Goal: Information Seeking & Learning: Learn about a topic

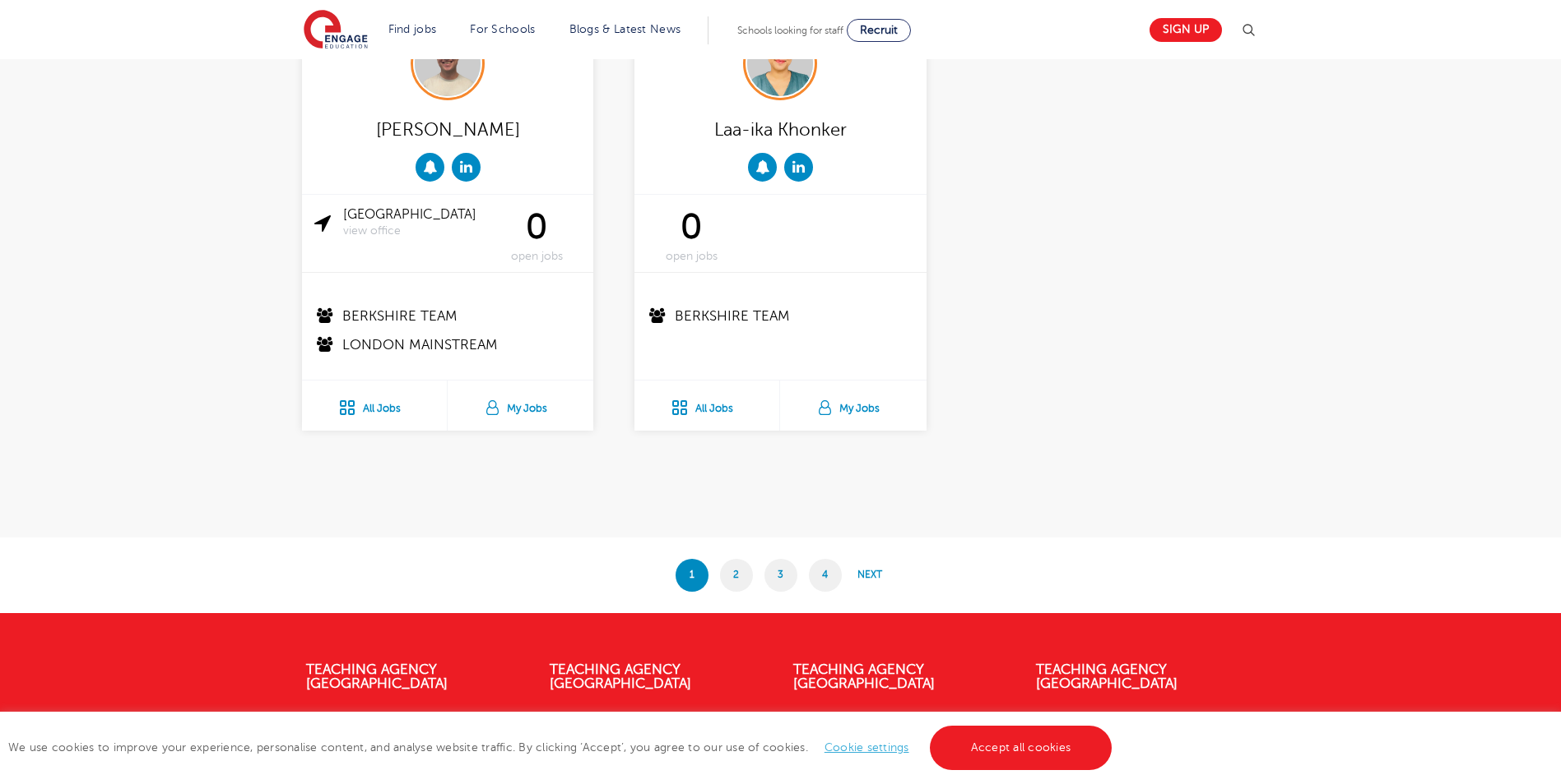
scroll to position [3207, 0]
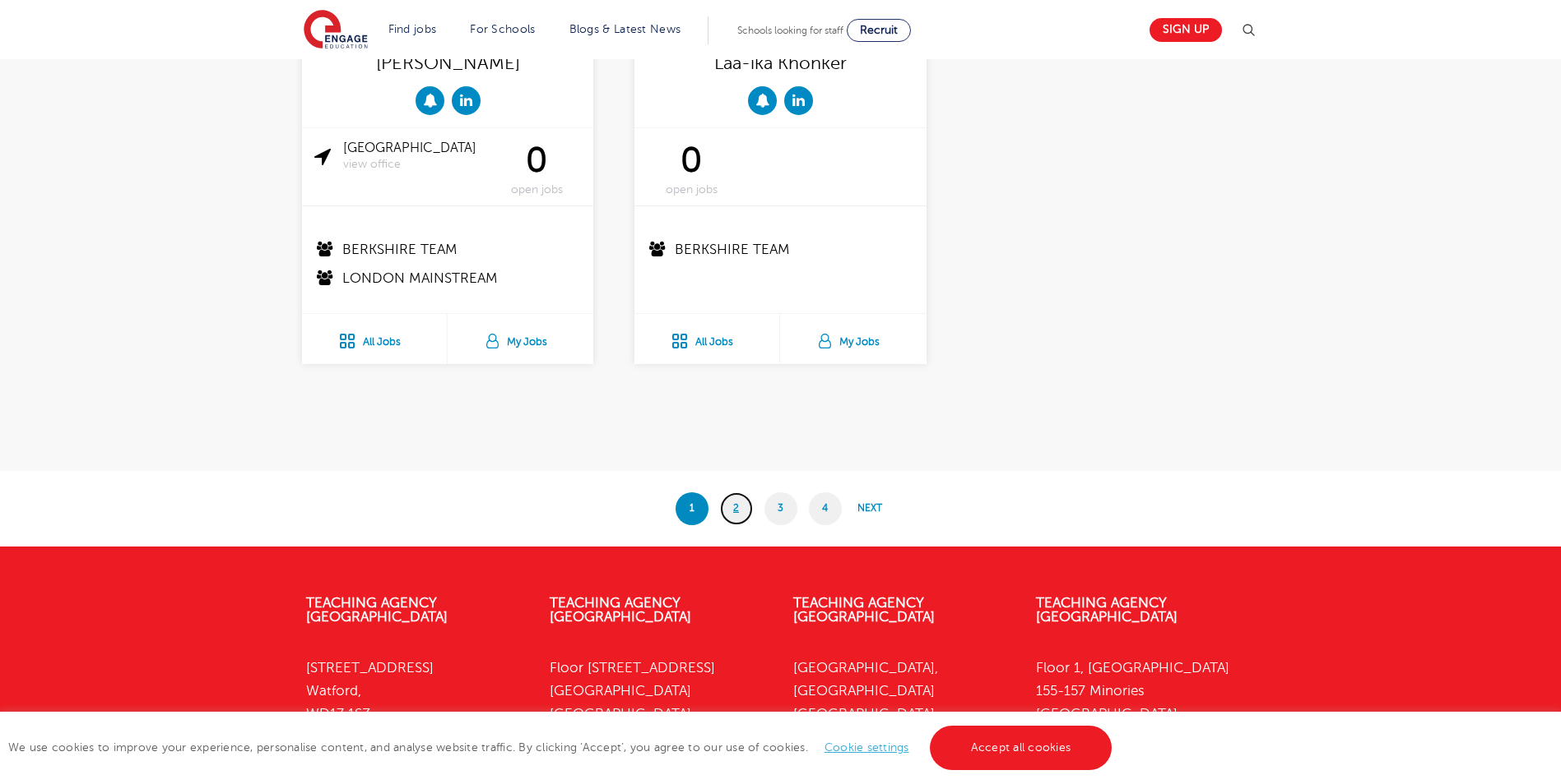
click at [735, 512] on link "2" at bounding box center [736, 508] width 33 height 33
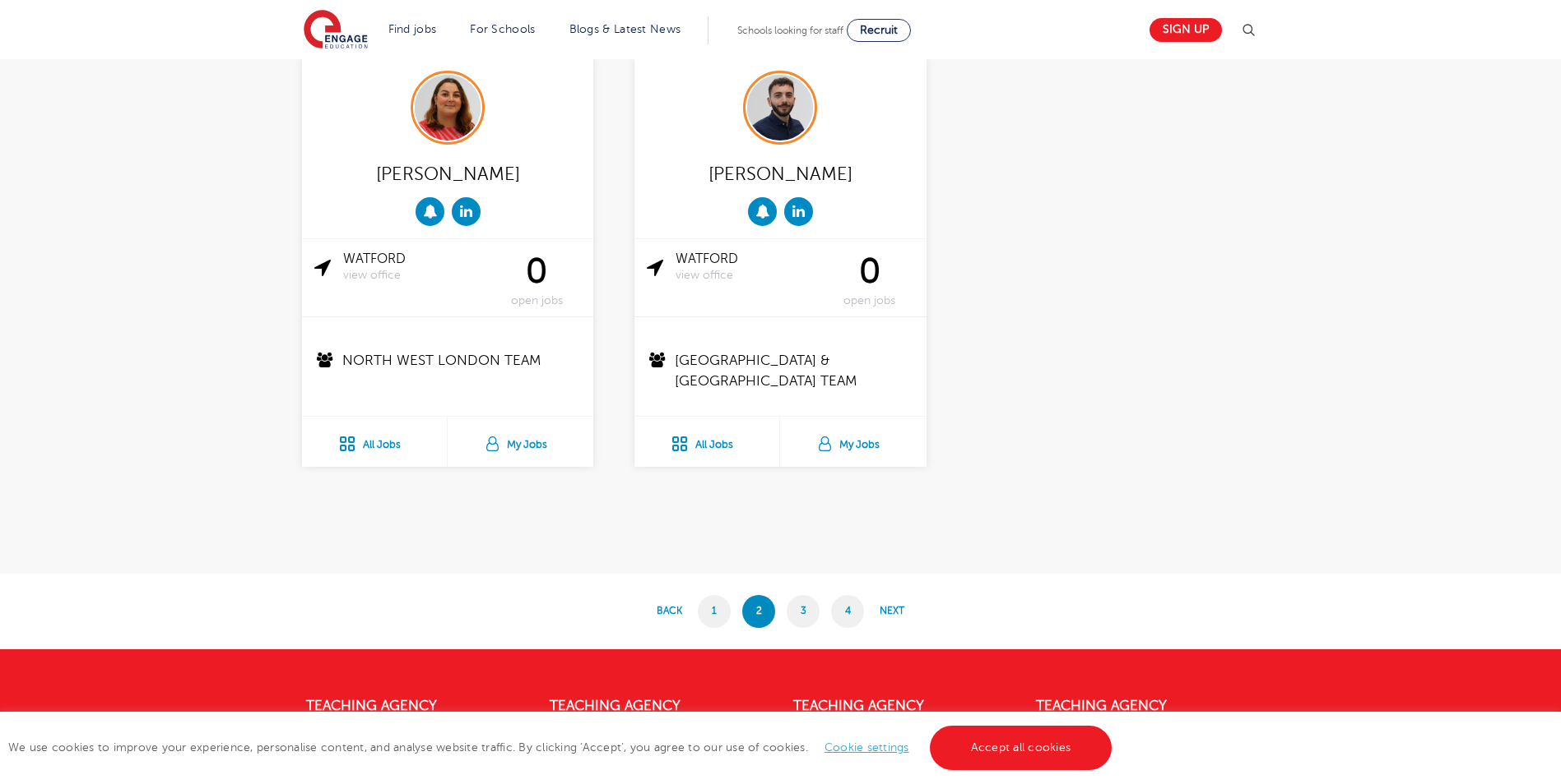
scroll to position [3207, 0]
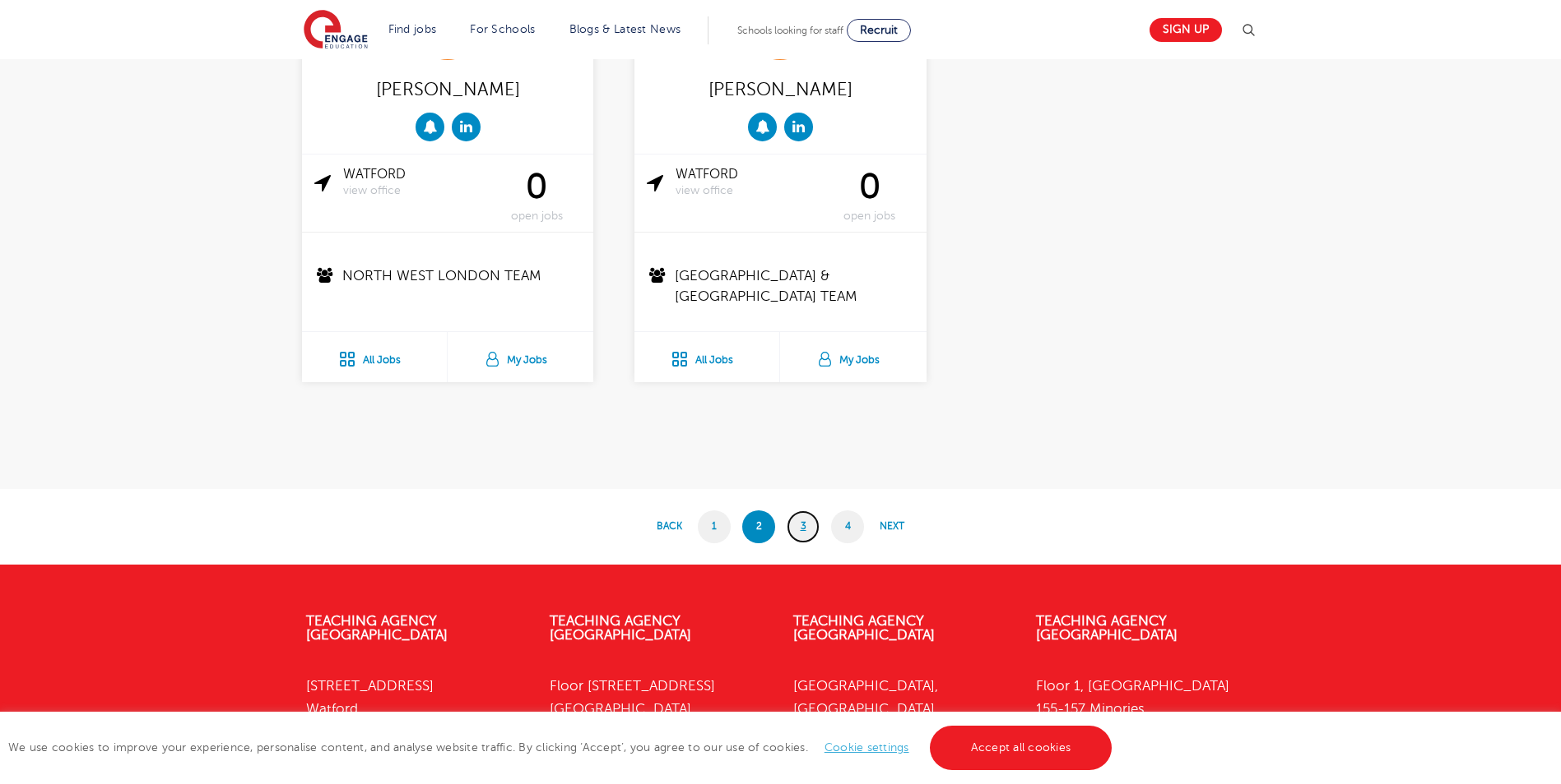
click at [817, 530] on link "3" at bounding box center [802, 526] width 33 height 33
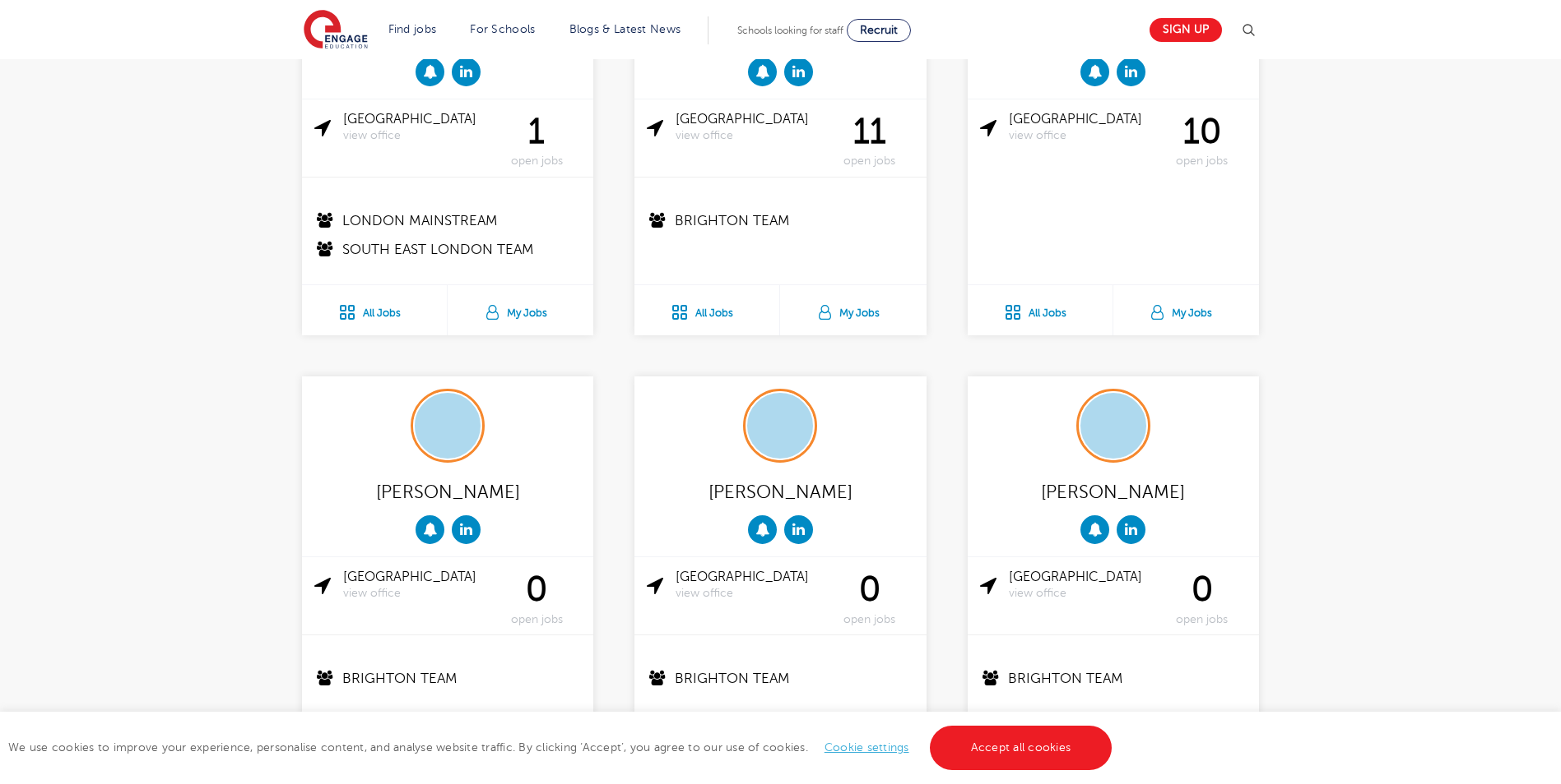
scroll to position [1562, 0]
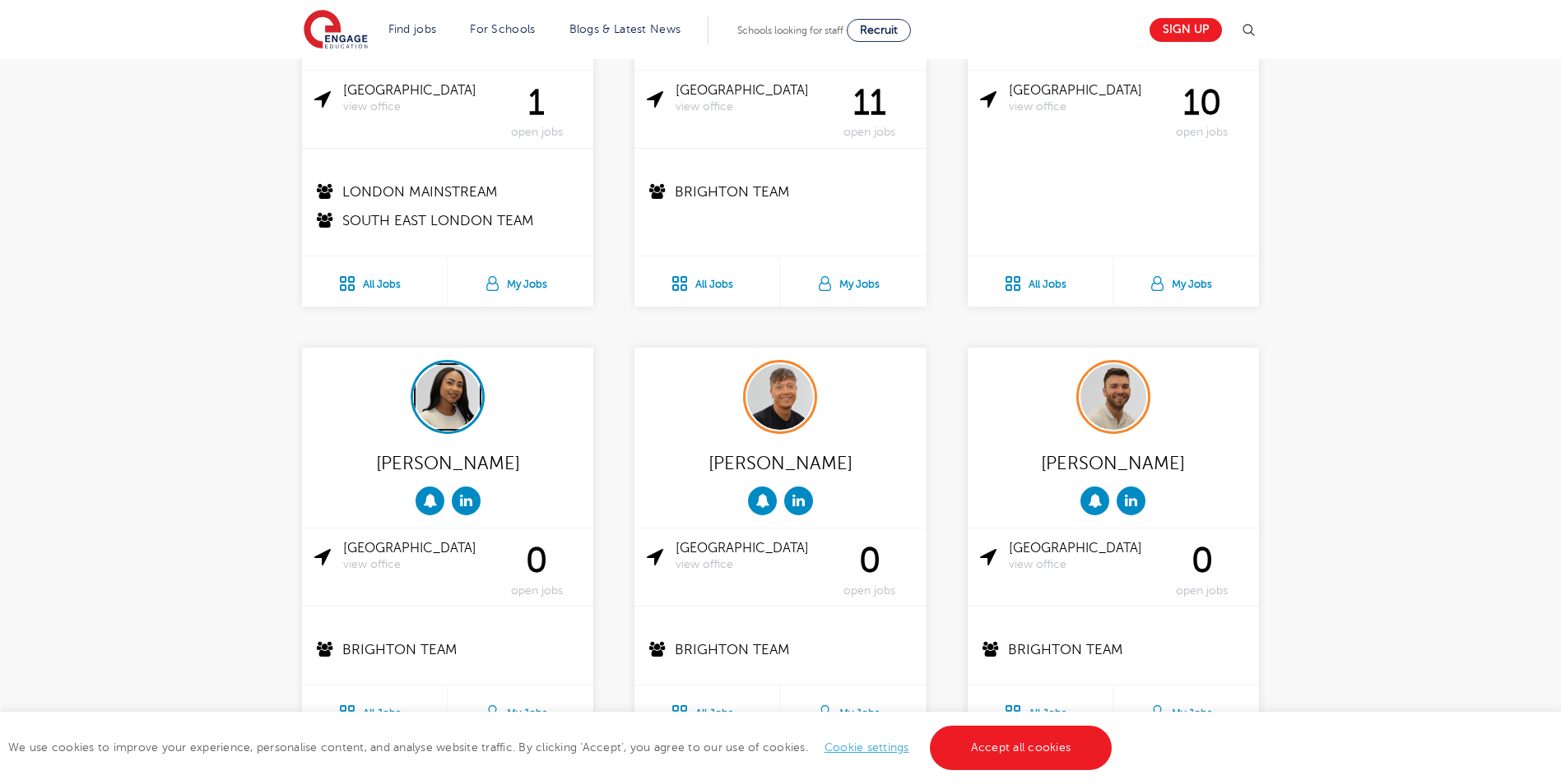
click at [428, 379] on img at bounding box center [448, 397] width 66 height 66
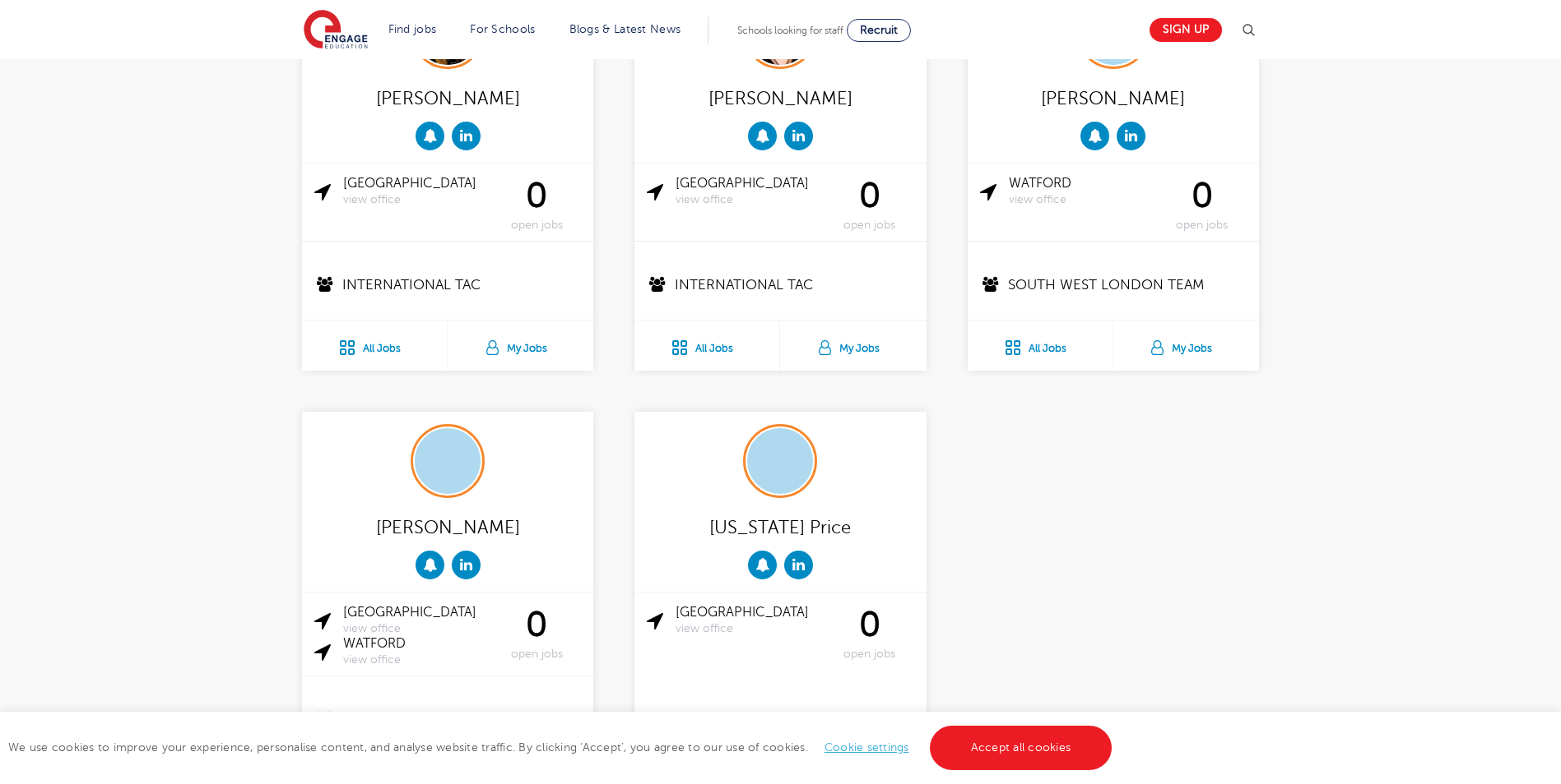
scroll to position [3042, 0]
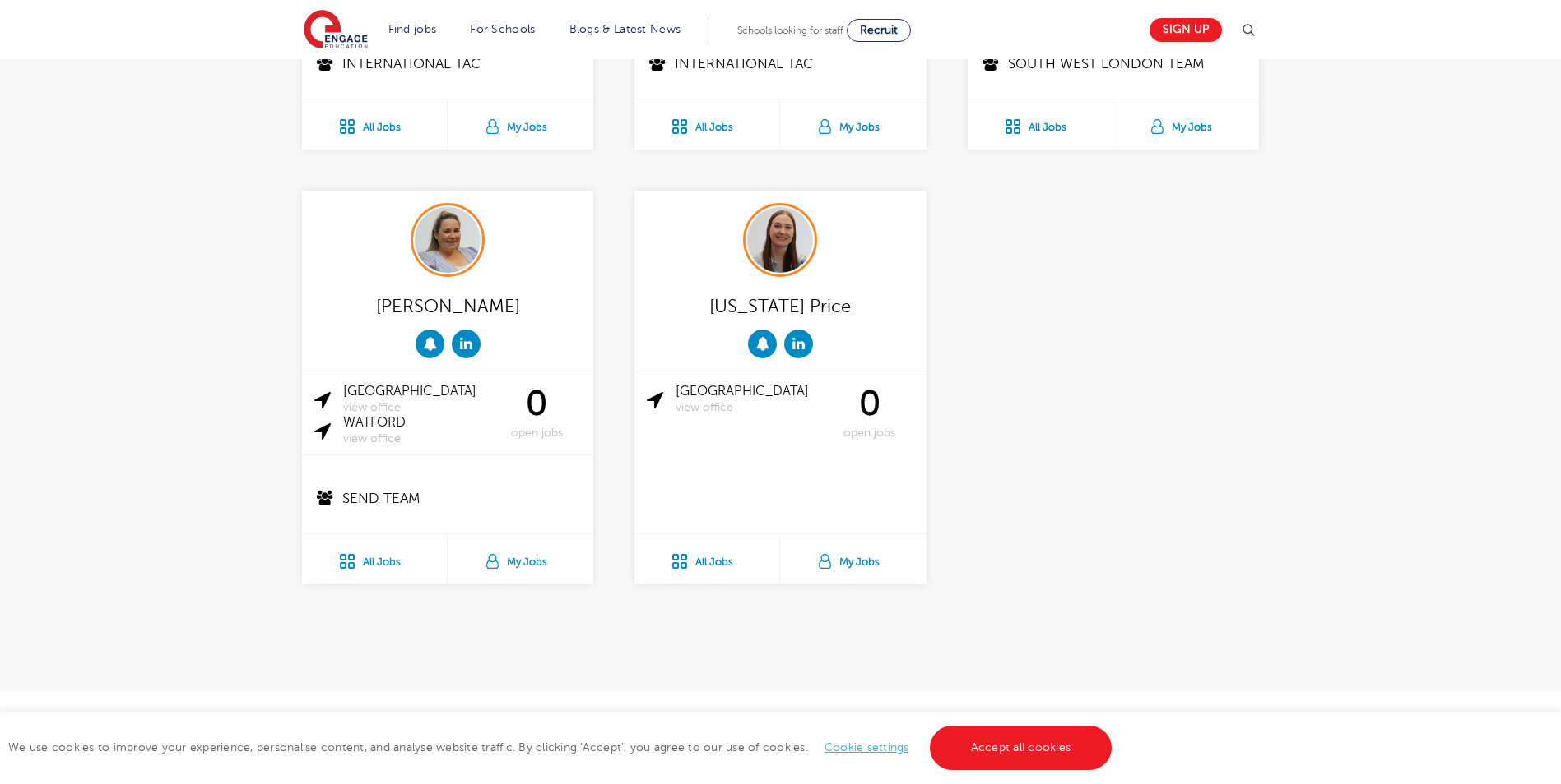
click at [842, 712] on link "4" at bounding box center [847, 728] width 33 height 33
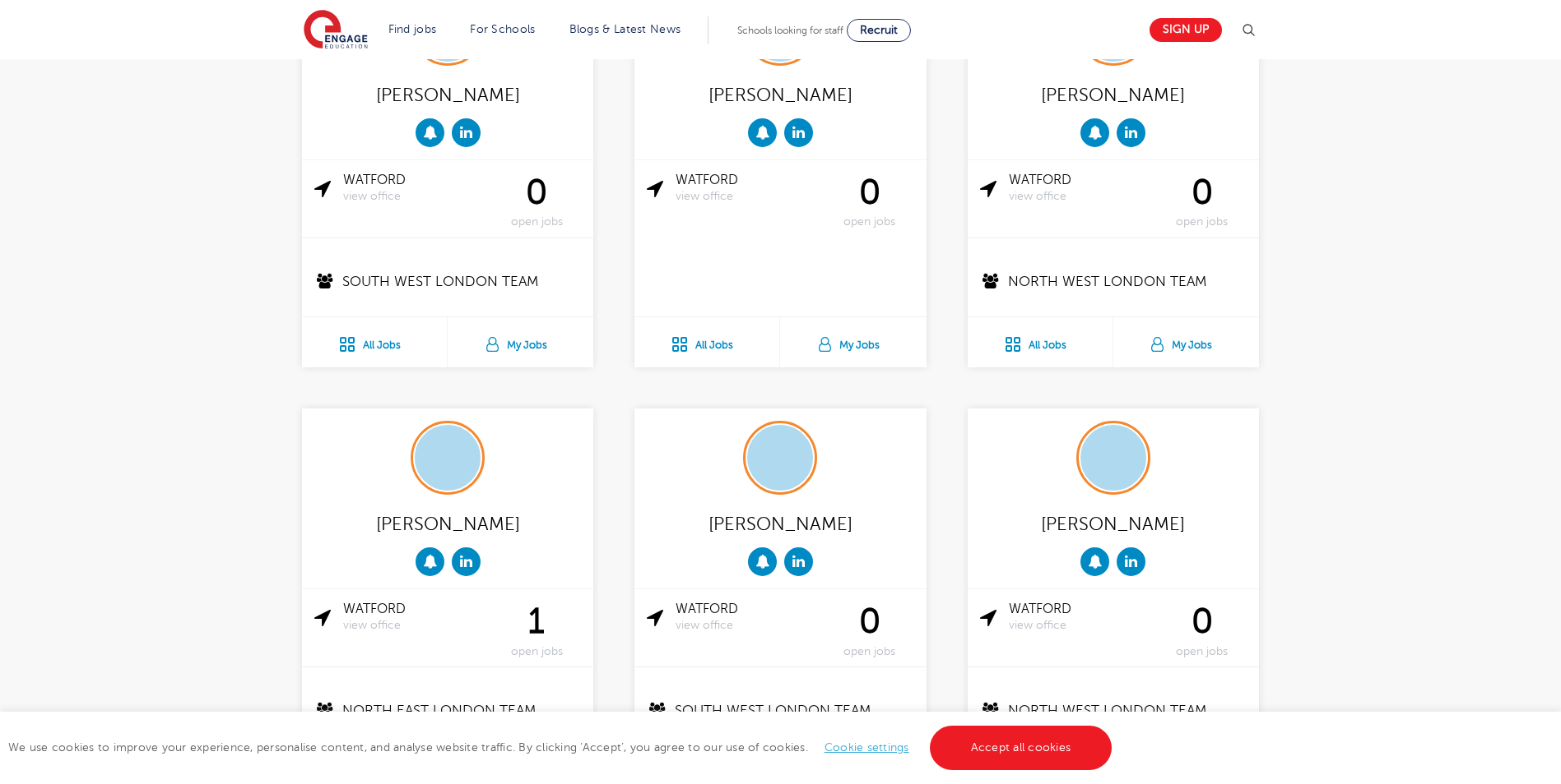
scroll to position [1891, 0]
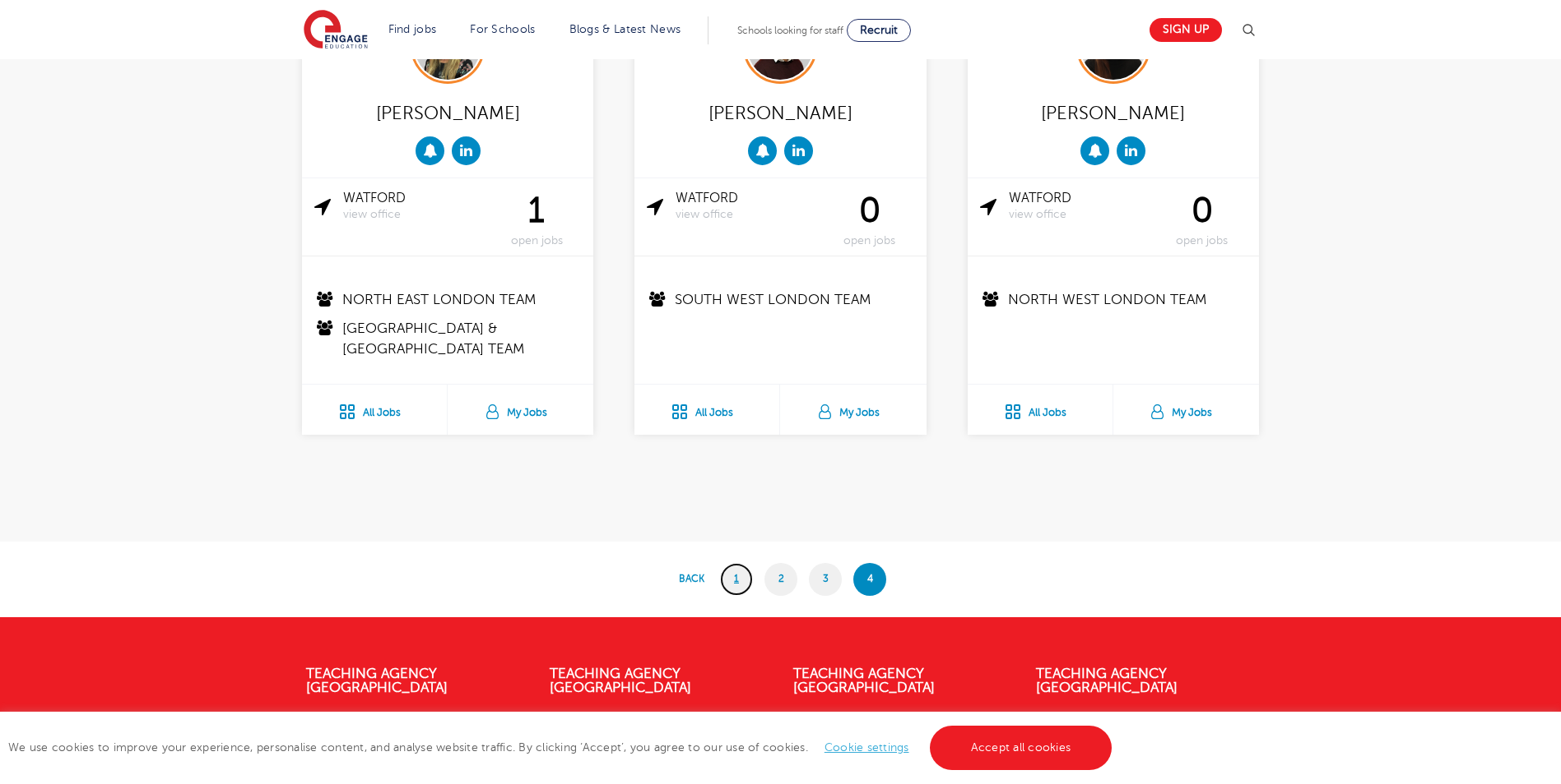
click at [725, 575] on link "1" at bounding box center [736, 579] width 33 height 33
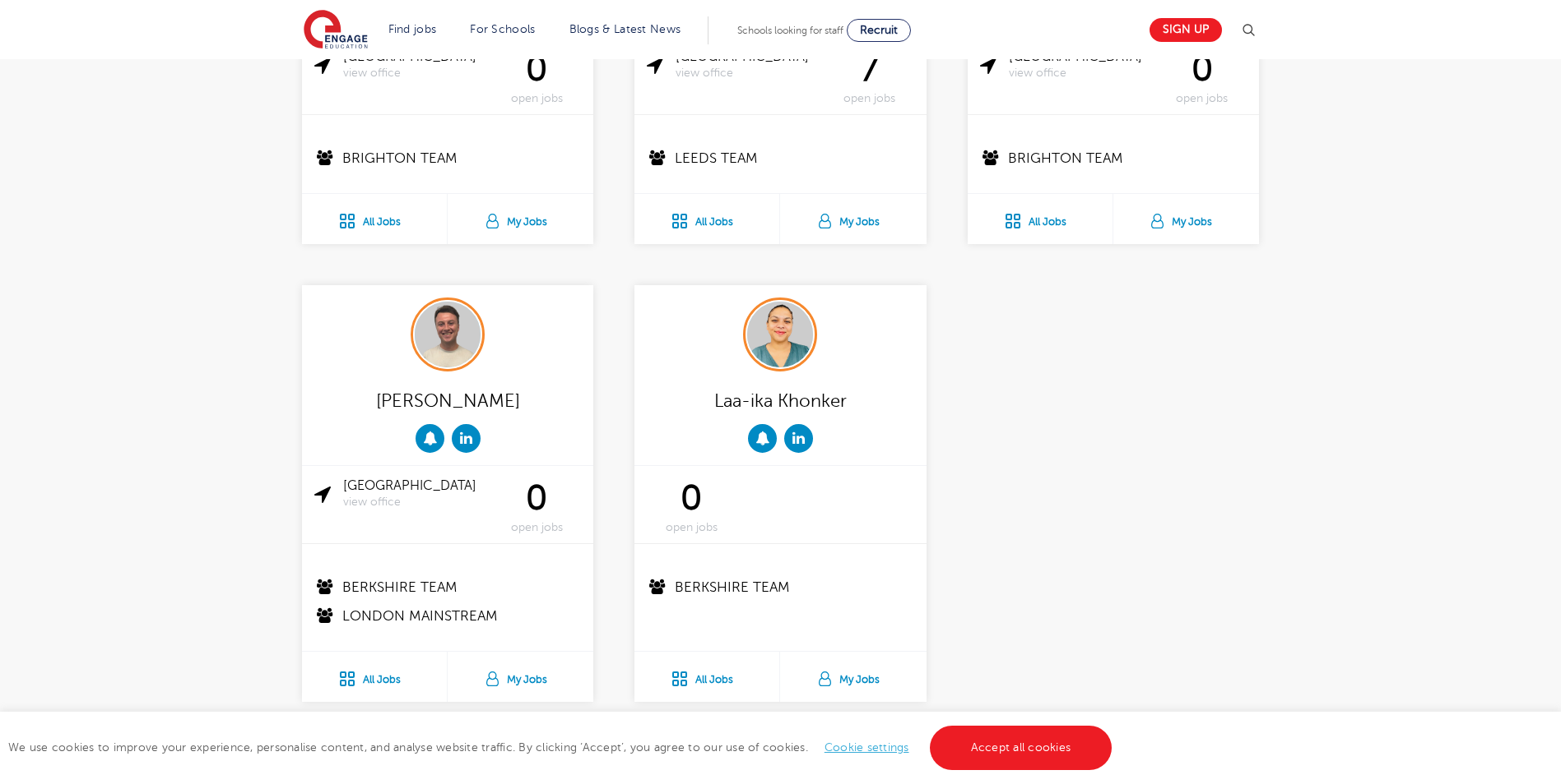
scroll to position [3042, 0]
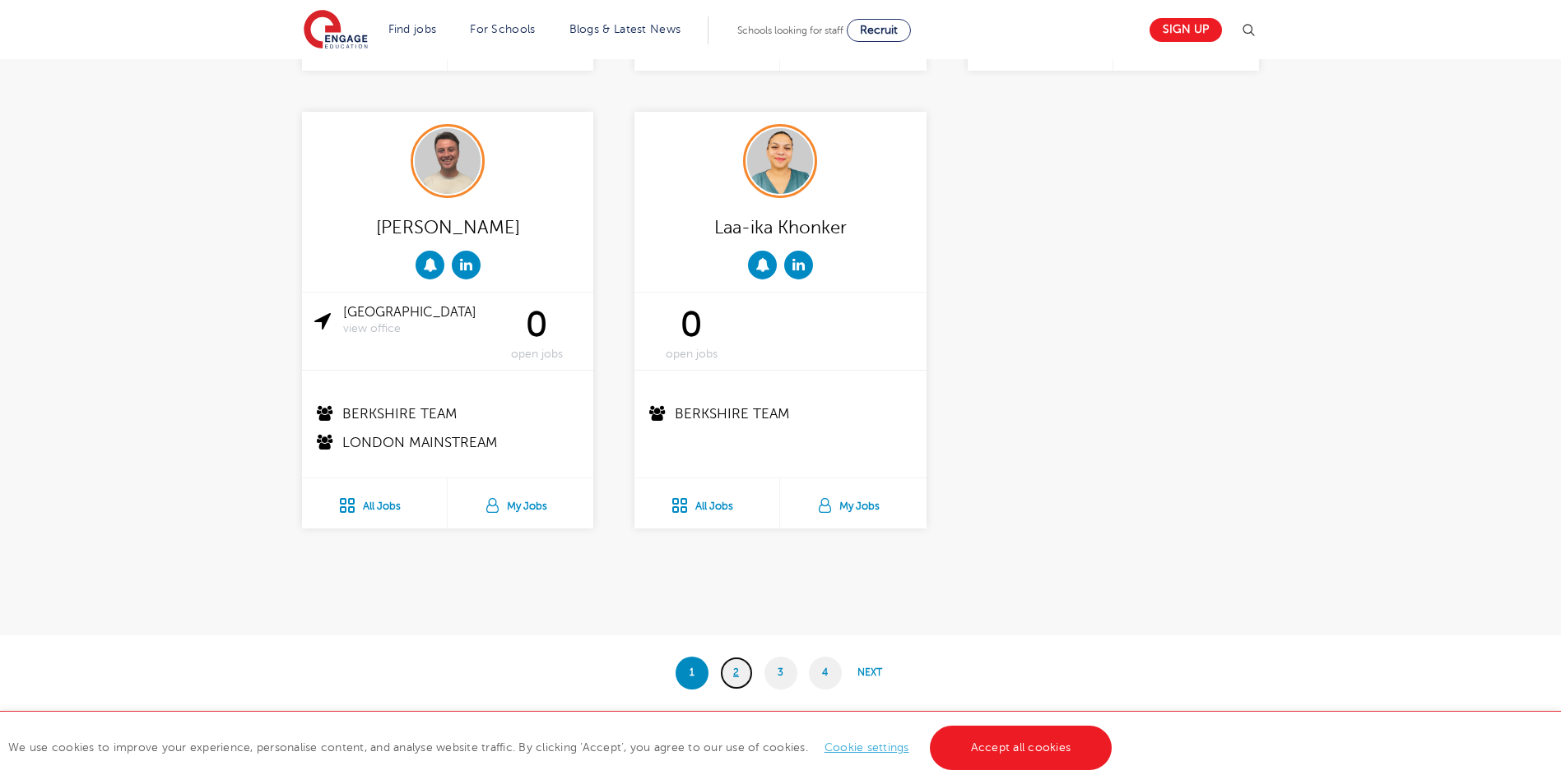
click at [732, 671] on link "2" at bounding box center [736, 673] width 33 height 33
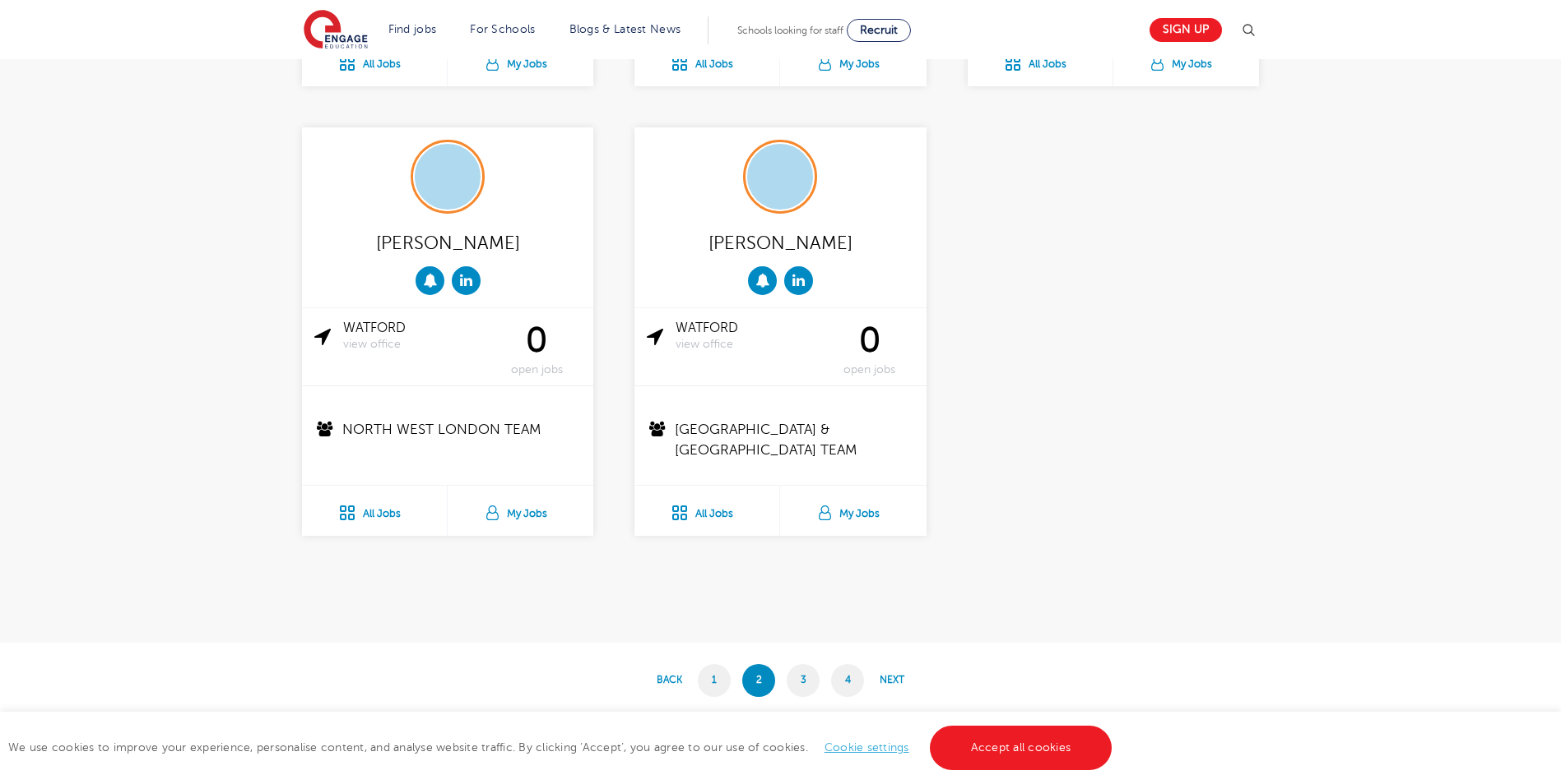
scroll to position [3124, 0]
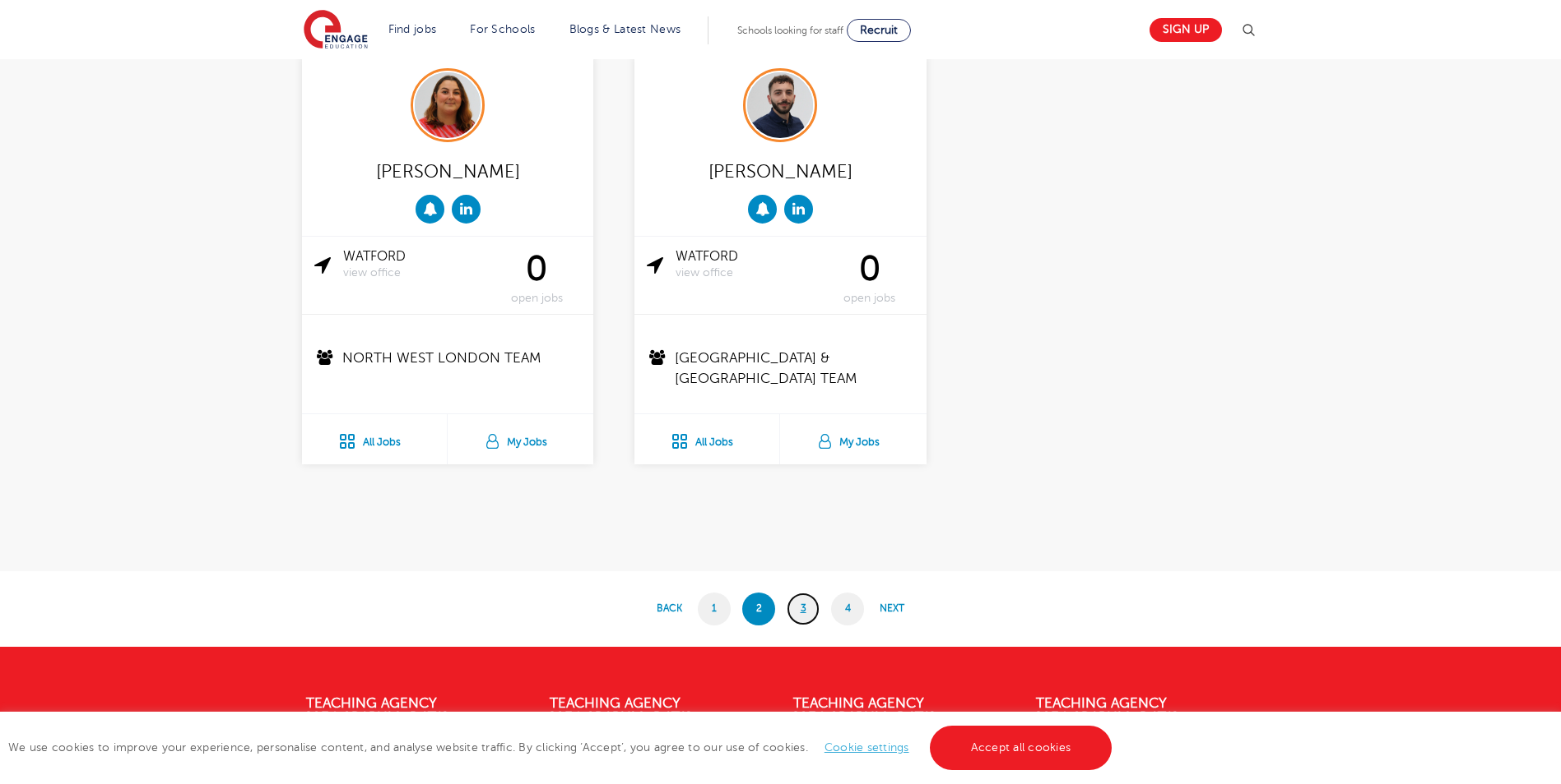
click at [805, 609] on link "3" at bounding box center [802, 609] width 33 height 33
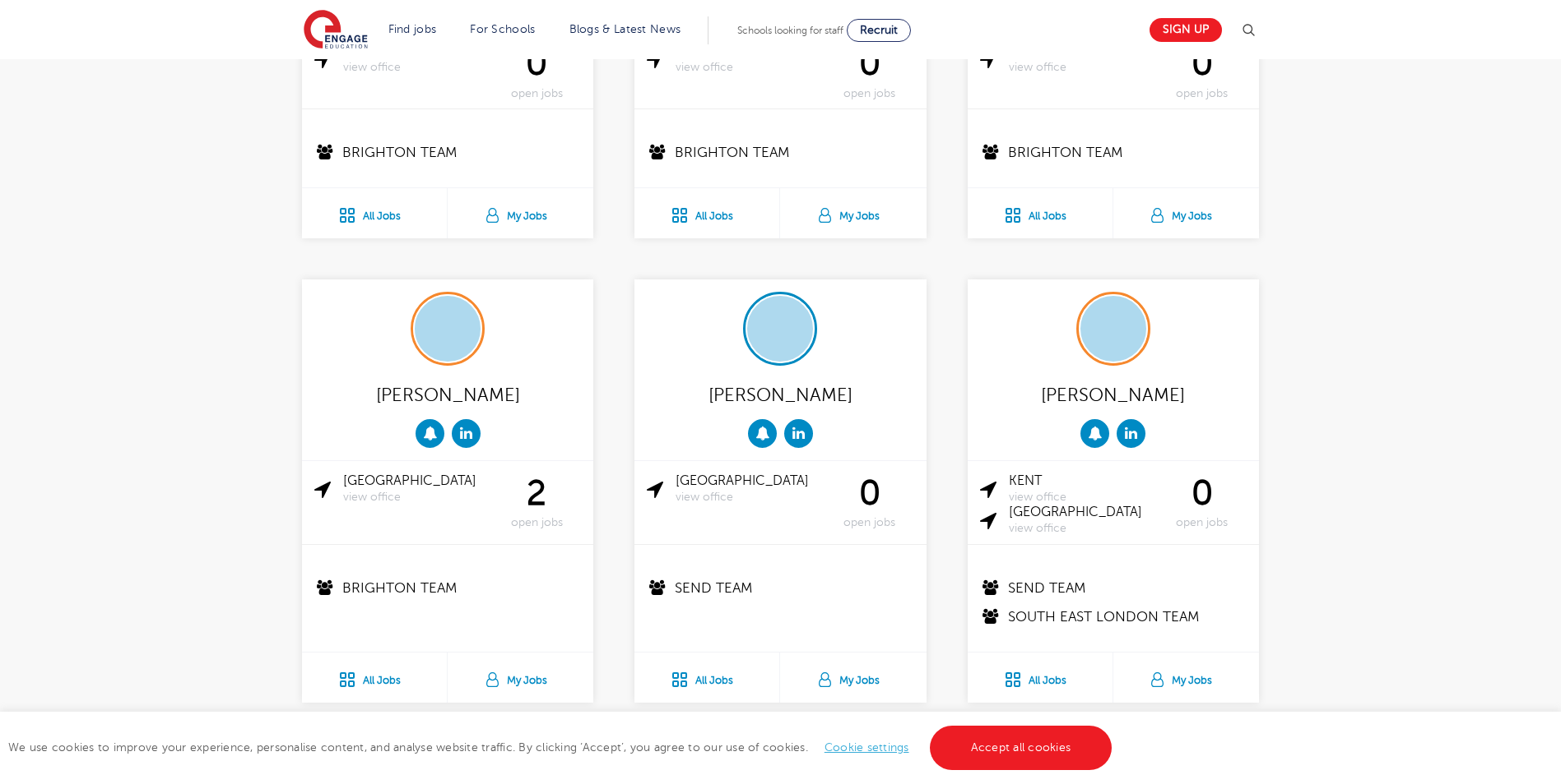
scroll to position [2138, 0]
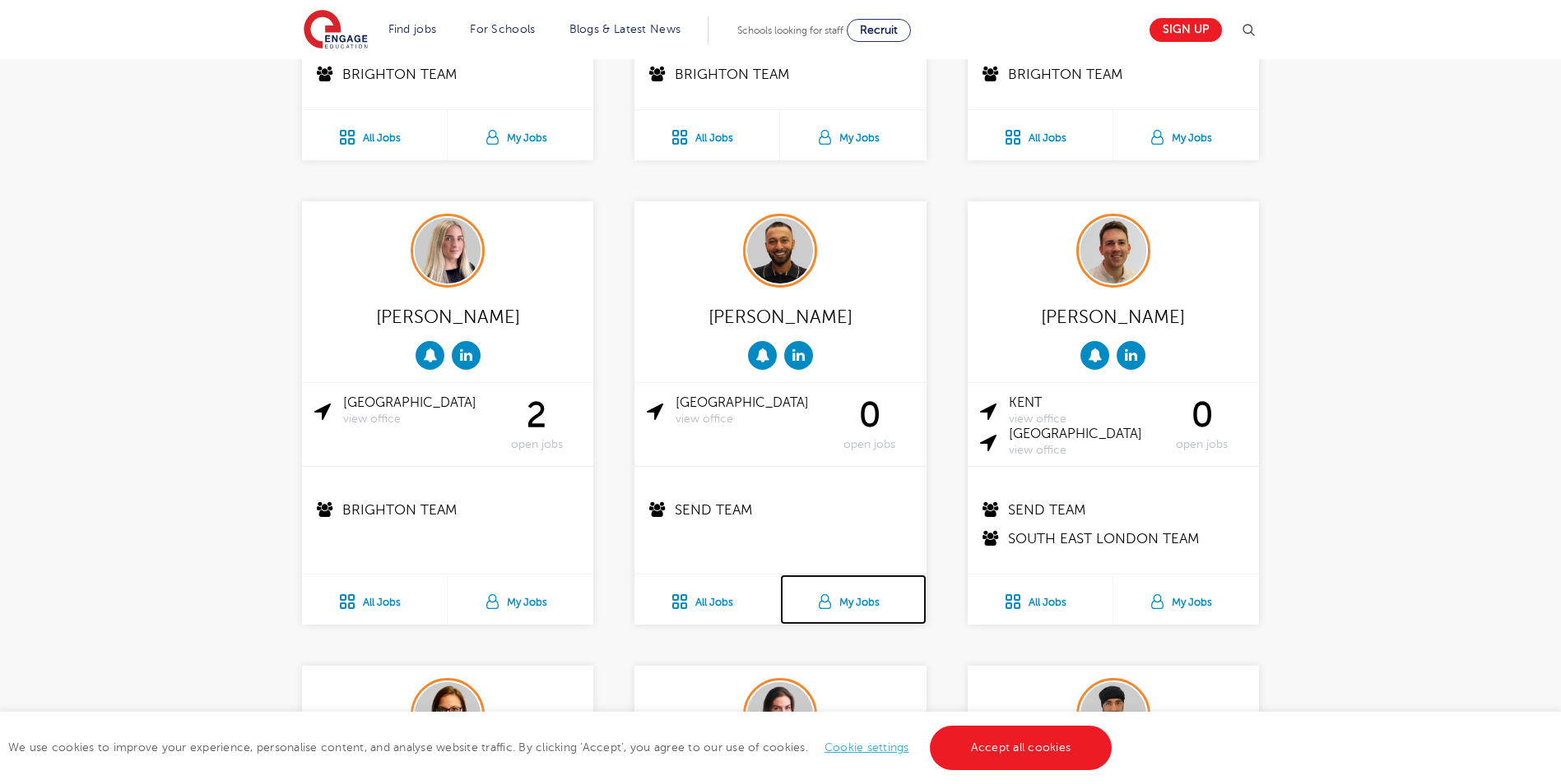
click at [840, 575] on link "My Jobs" at bounding box center [852, 600] width 145 height 50
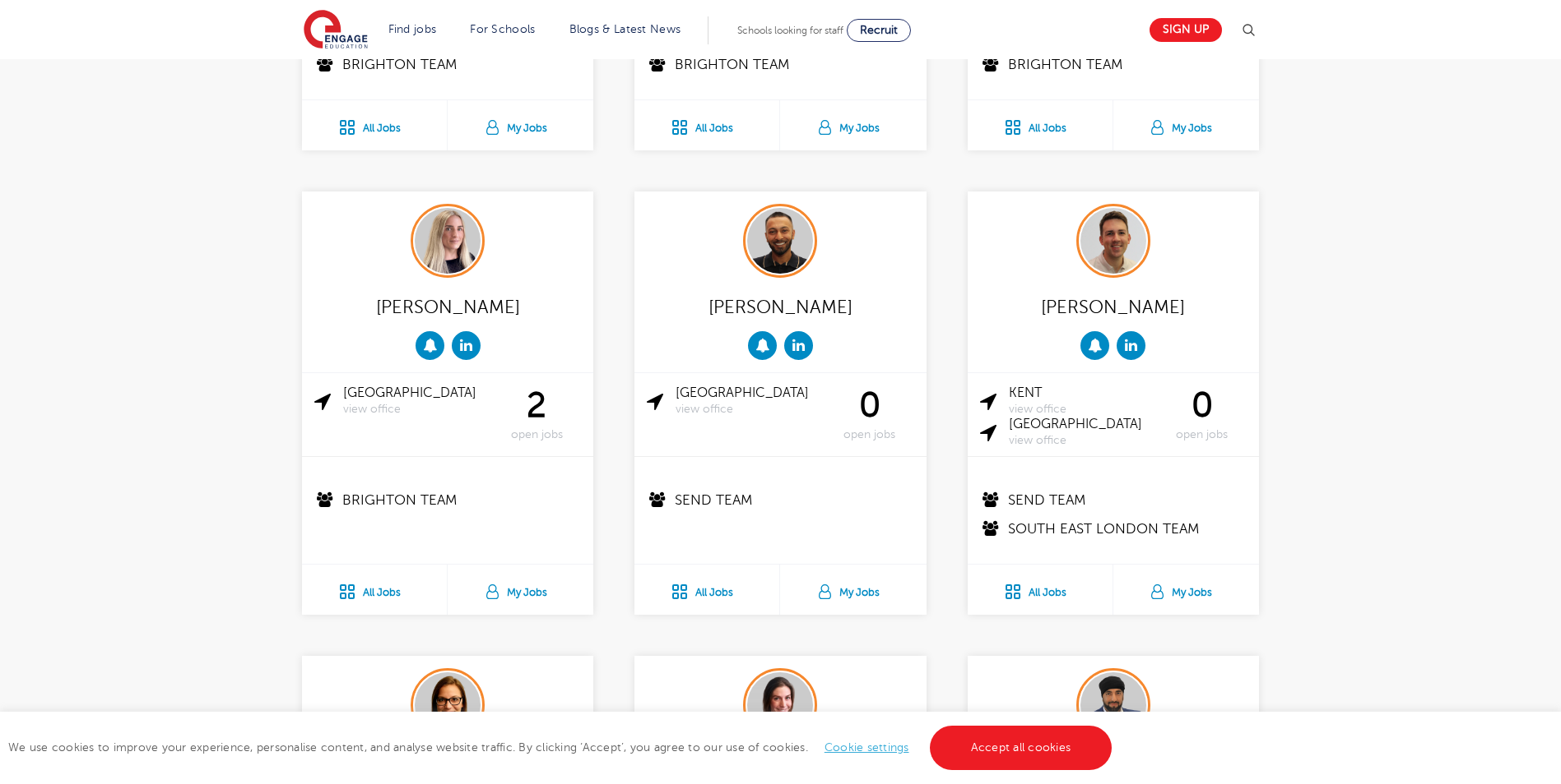
scroll to position [2220, 0]
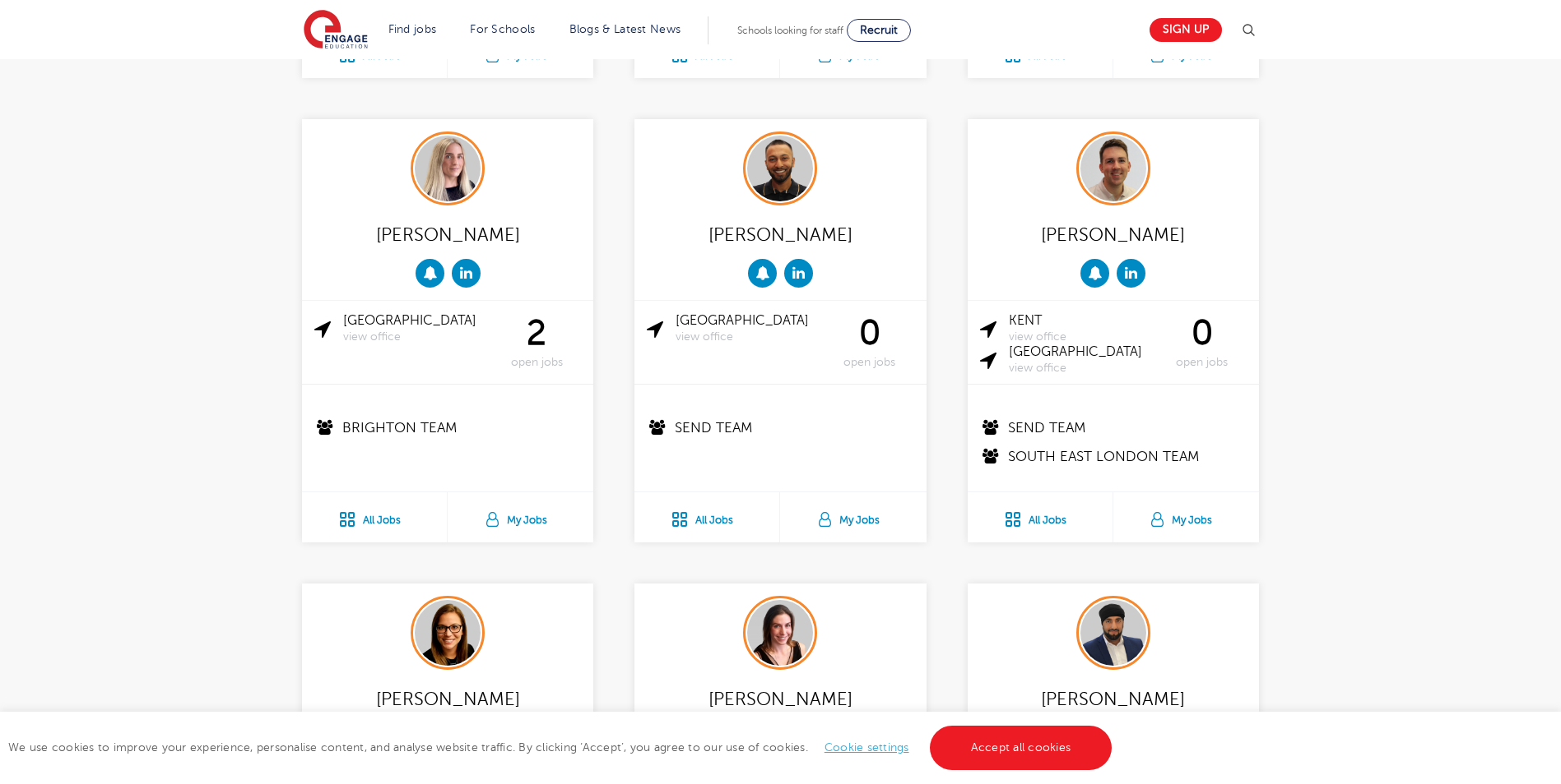
drag, startPoint x: 1212, startPoint y: 421, endPoint x: 334, endPoint y: 140, distance: 921.9
drag, startPoint x: 334, startPoint y: 140, endPoint x: 233, endPoint y: 178, distance: 107.9
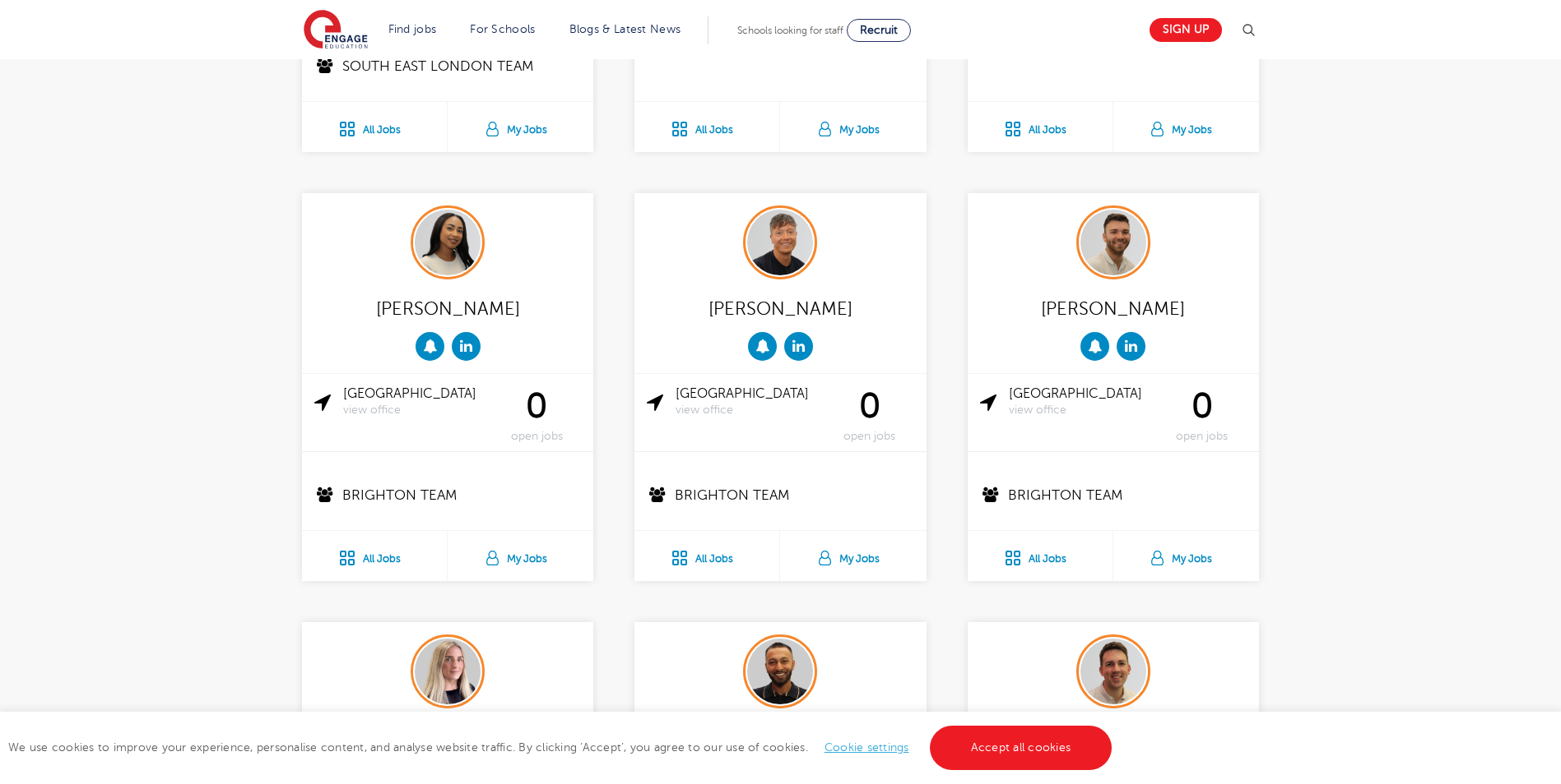
scroll to position [1562, 0]
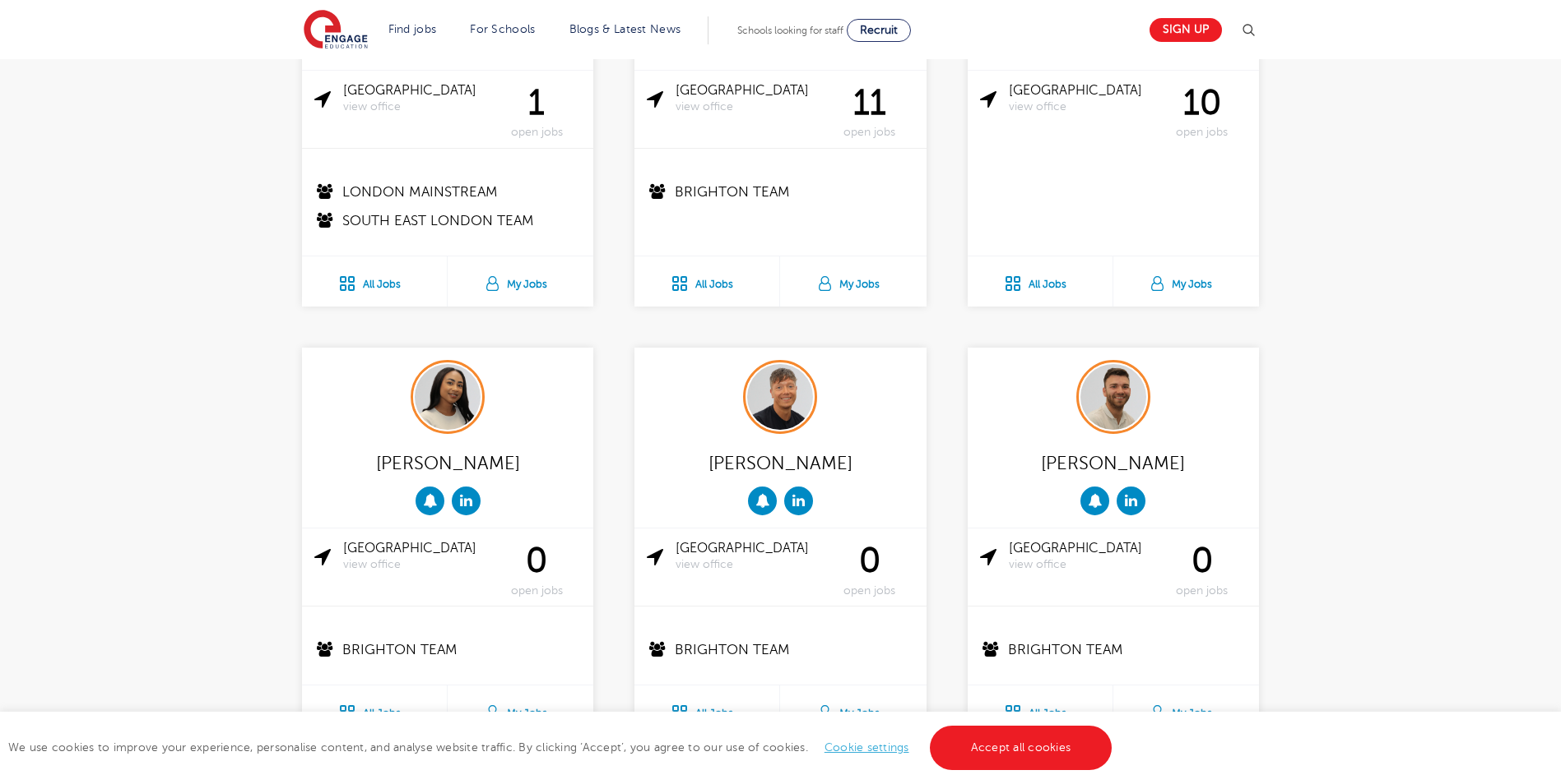
drag, startPoint x: 1152, startPoint y: 619, endPoint x: 257, endPoint y: 317, distance: 944.6
click at [257, 317] on div "[PERSON_NAME] London view office 0 open jobs Support Services All Jobs My Jobs …" at bounding box center [780, 561] width 1561 height 3220
drag, startPoint x: 257, startPoint y: 317, endPoint x: 215, endPoint y: 406, distance: 98.4
click at [215, 397] on div "[PERSON_NAME] London view office 0 open jobs Support Services All Jobs My Jobs …" at bounding box center [780, 561] width 1561 height 3220
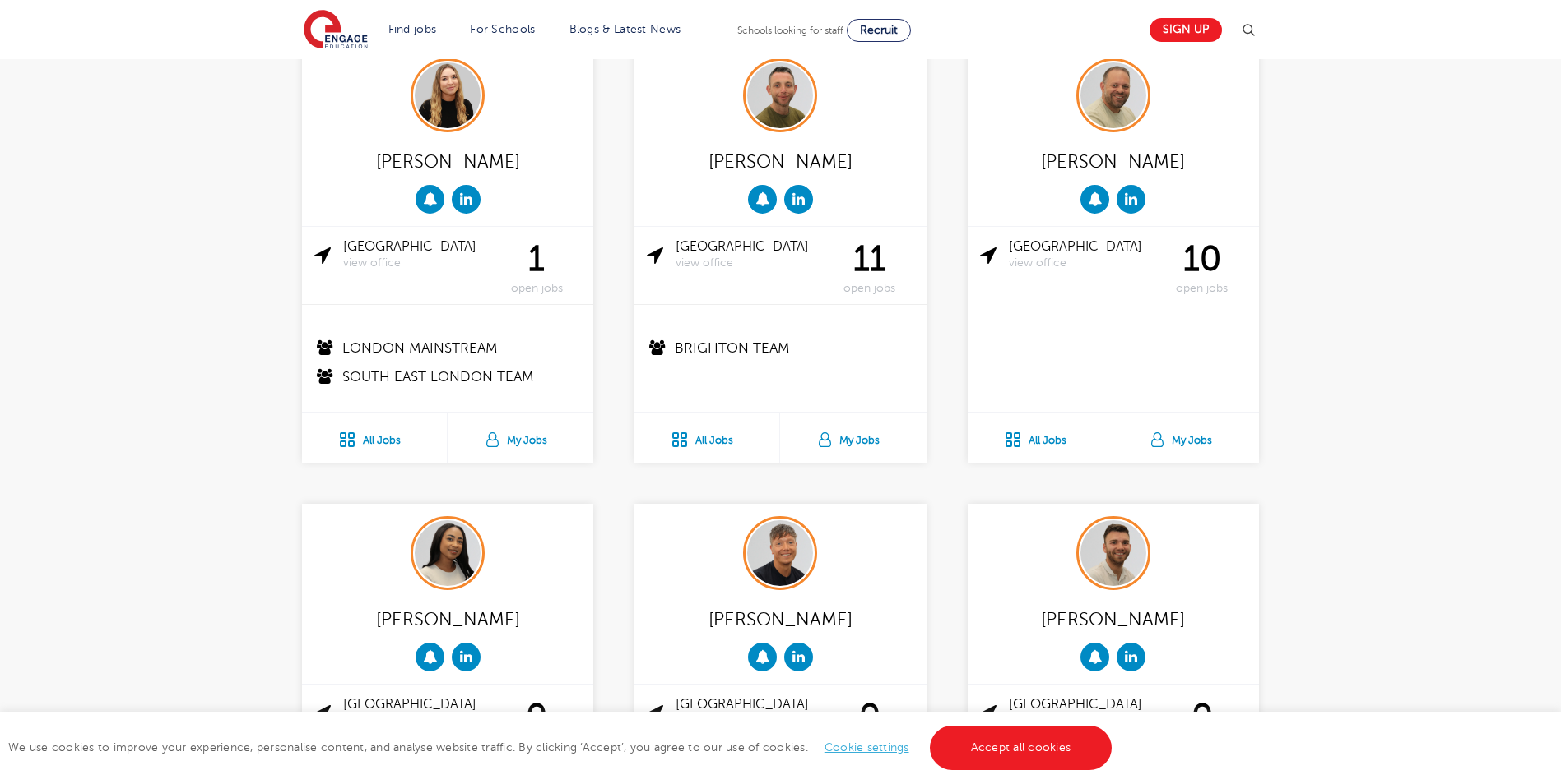
scroll to position [1315, 0]
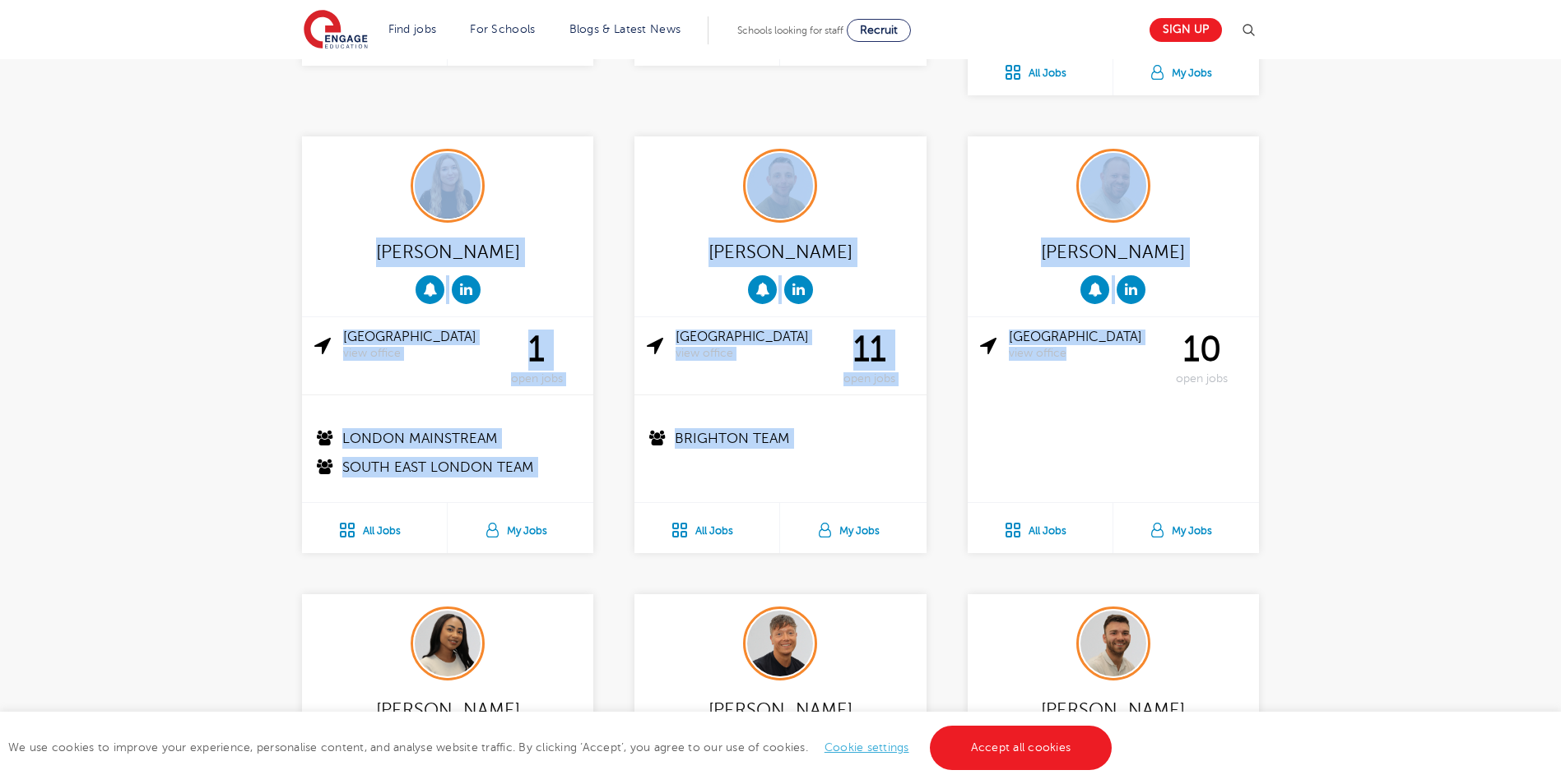
drag, startPoint x: 1091, startPoint y: 430, endPoint x: 281, endPoint y: 185, distance: 846.2
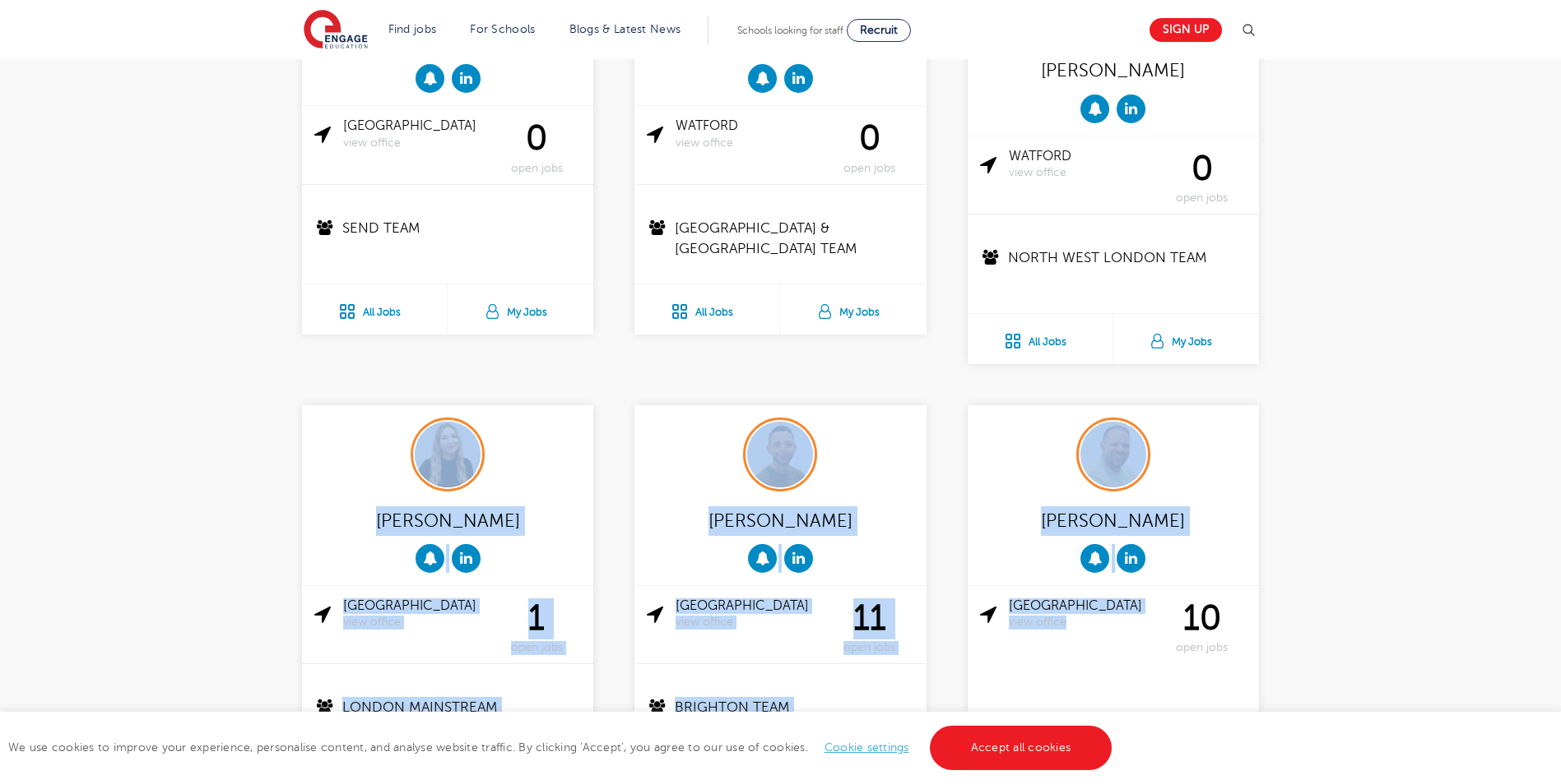
scroll to position [987, 0]
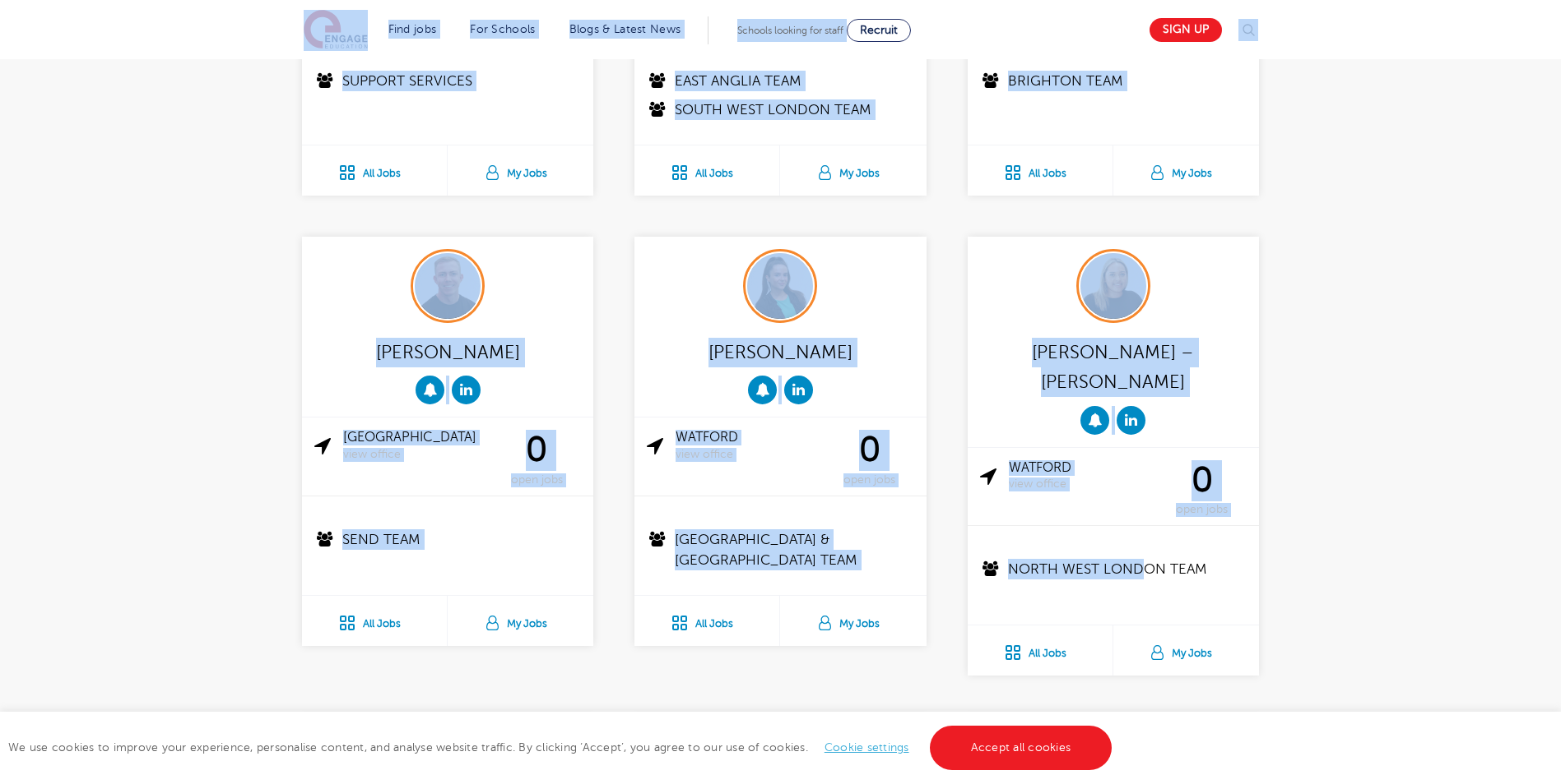
drag, startPoint x: 1128, startPoint y: 316, endPoint x: 180, endPoint y: 9, distance: 996.5
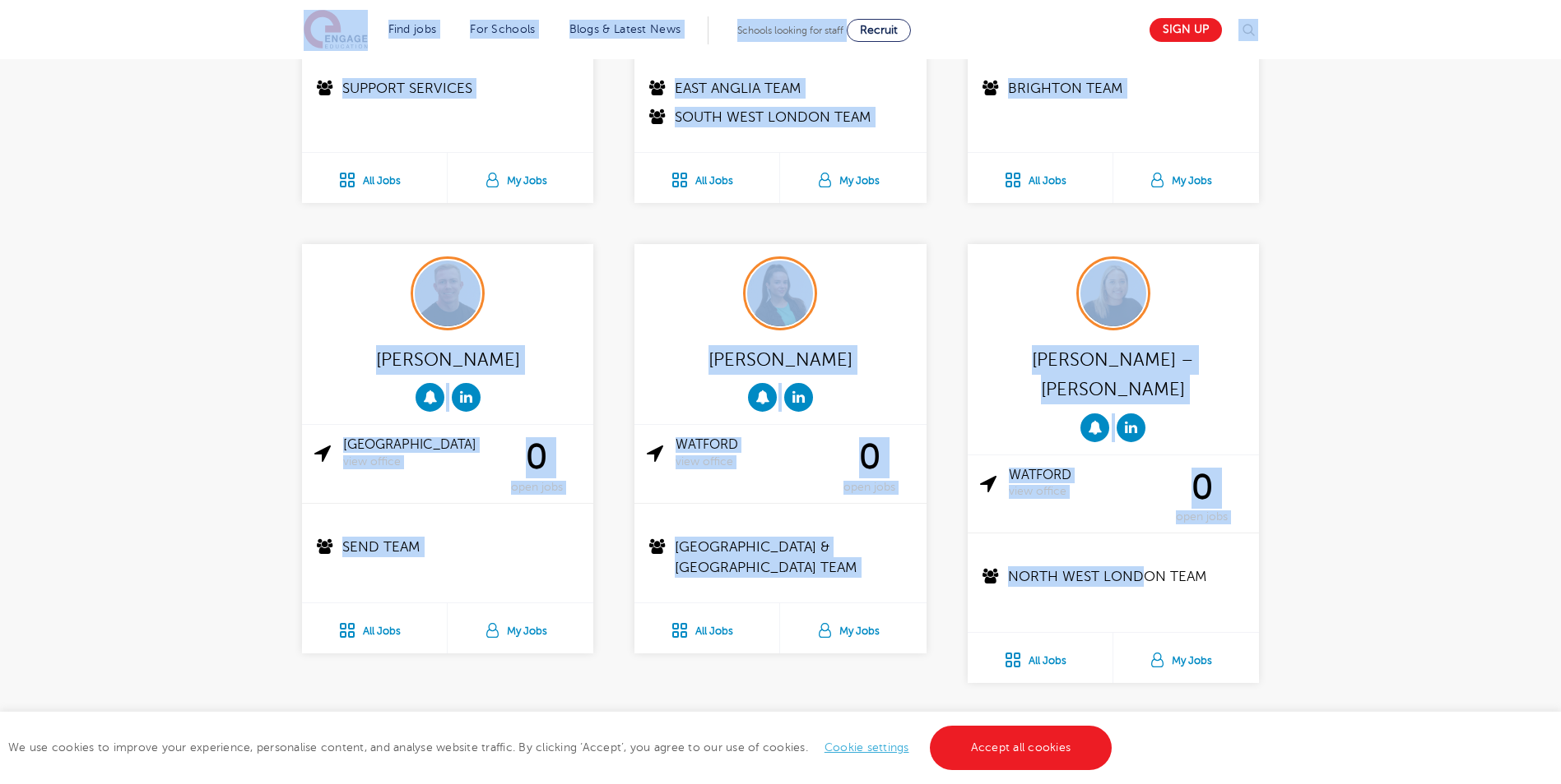
drag, startPoint x: 180, startPoint y: 9, endPoint x: 204, endPoint y: 274, distance: 266.1
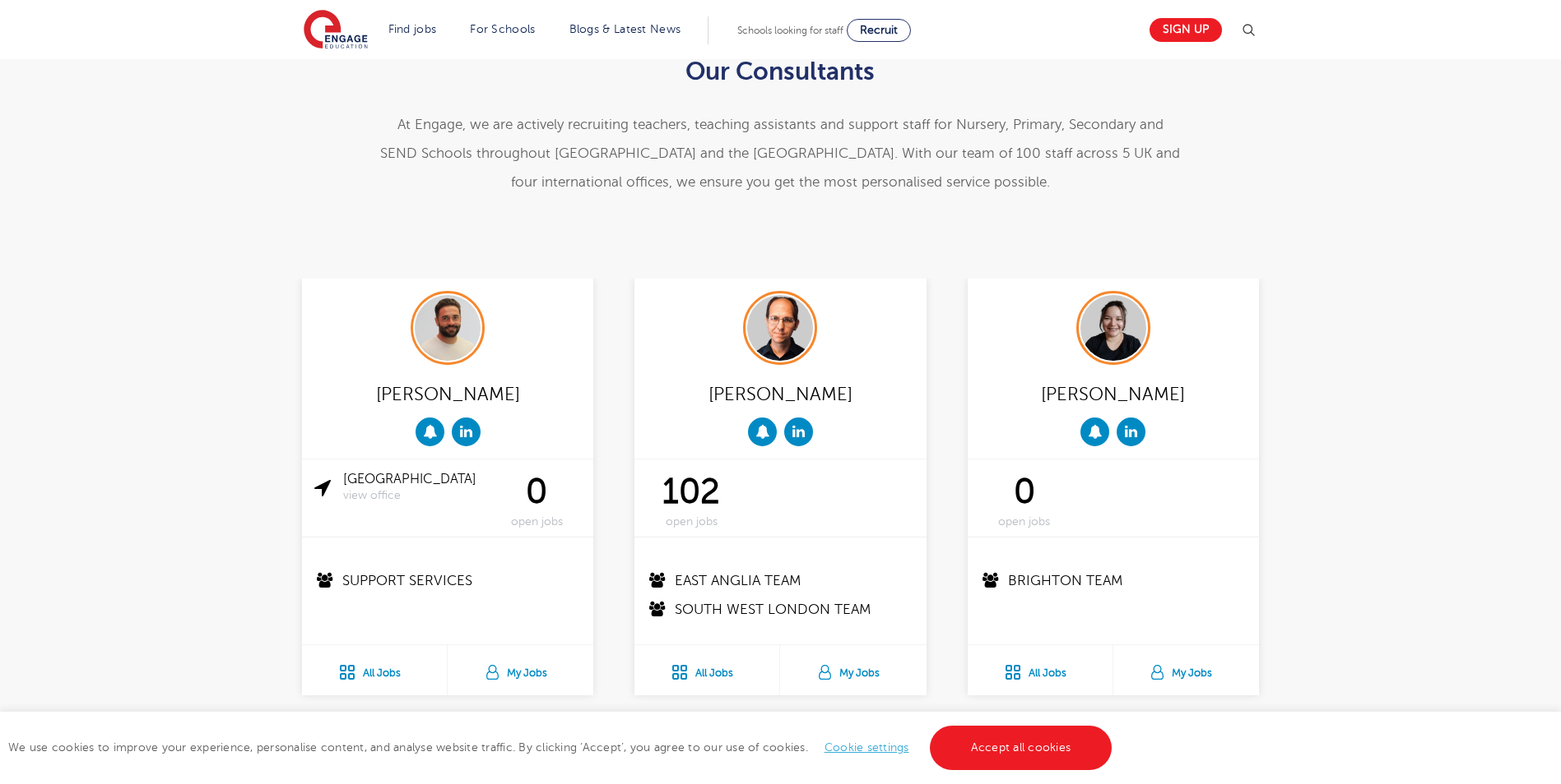
scroll to position [235, 0]
drag, startPoint x: 1151, startPoint y: 578, endPoint x: 203, endPoint y: 263, distance: 999.0
drag, startPoint x: 203, startPoint y: 263, endPoint x: 211, endPoint y: 343, distance: 80.4
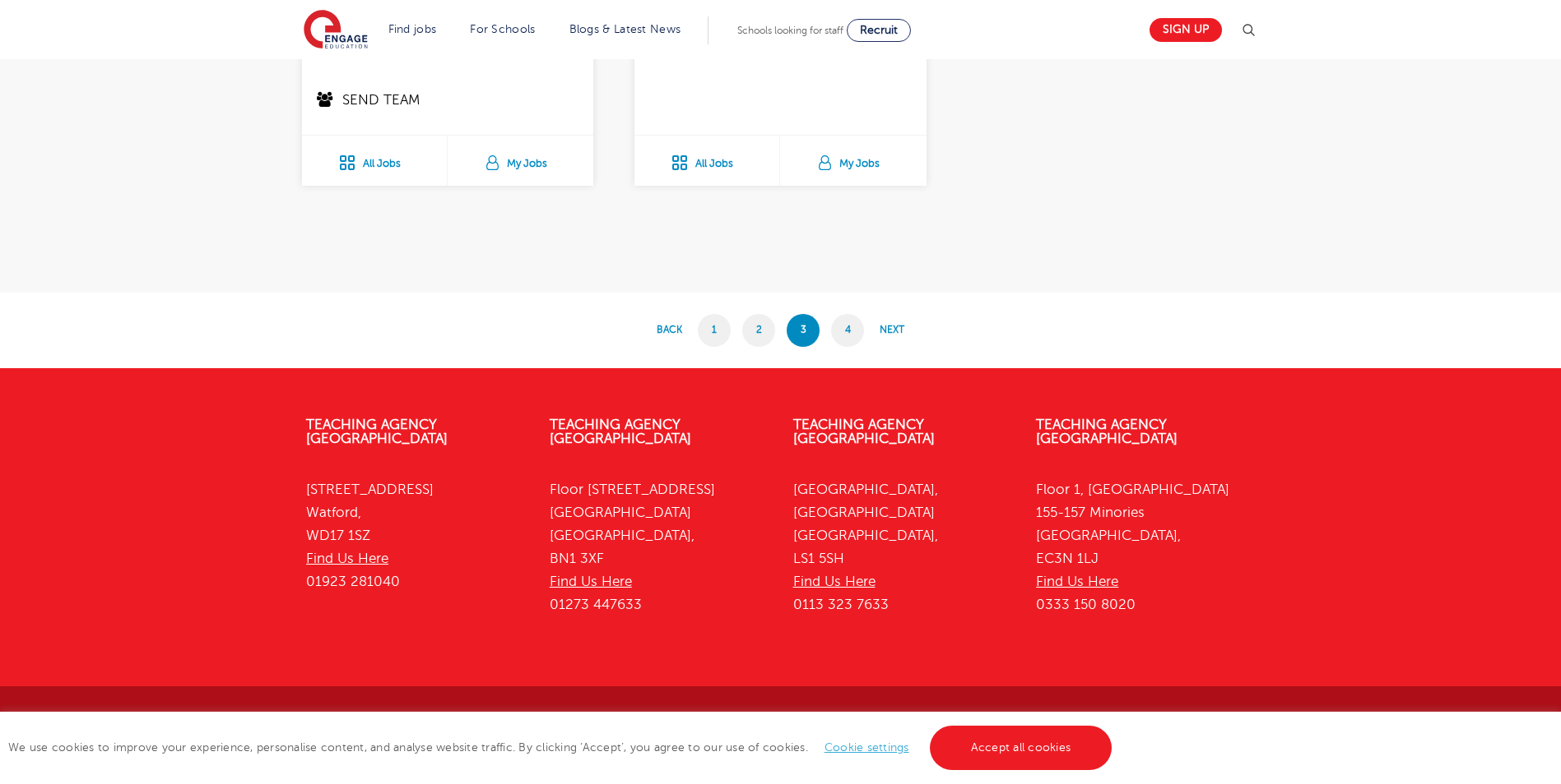
scroll to position [3441, 0]
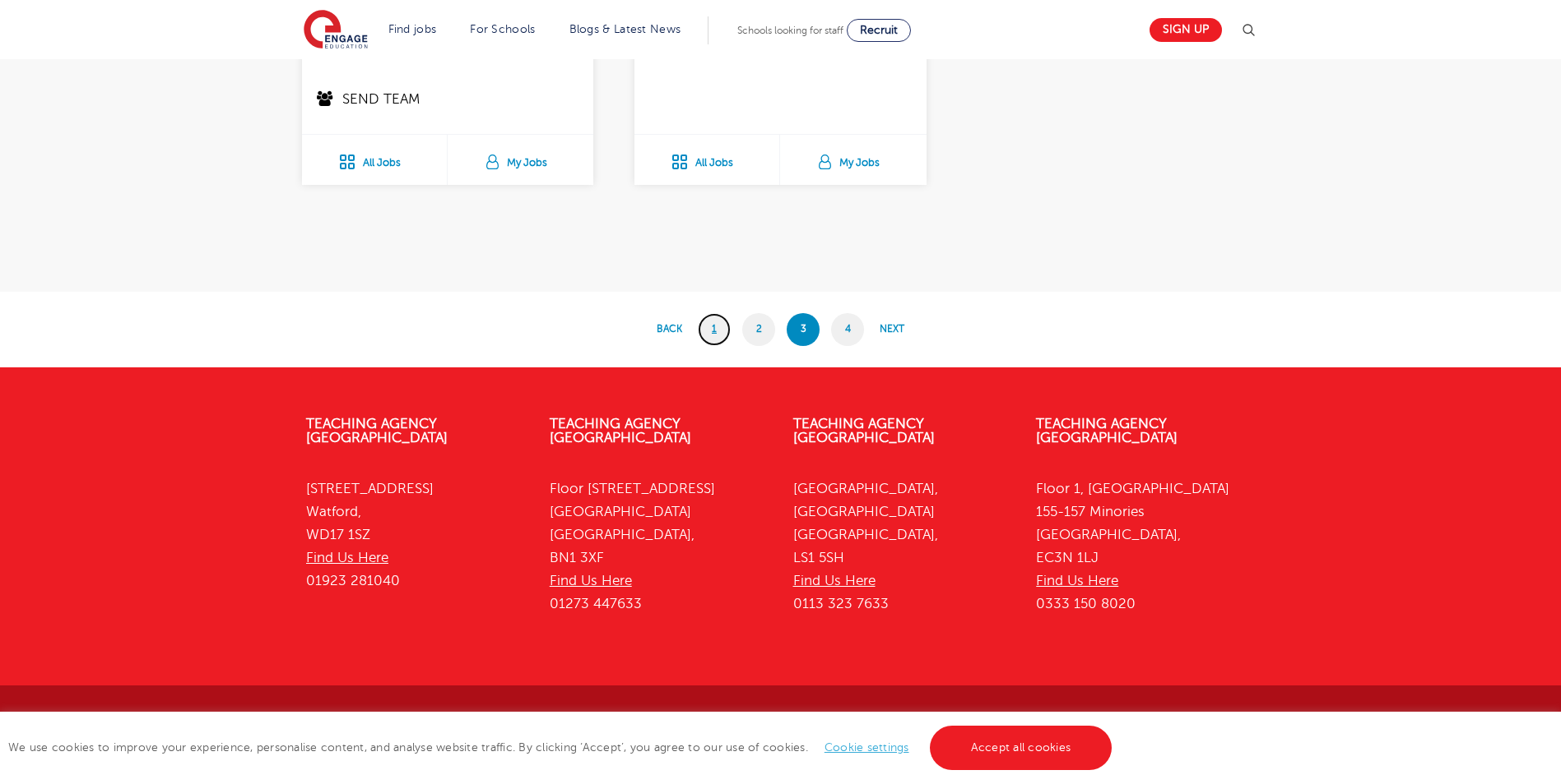
click at [713, 313] on link "1" at bounding box center [714, 329] width 33 height 33
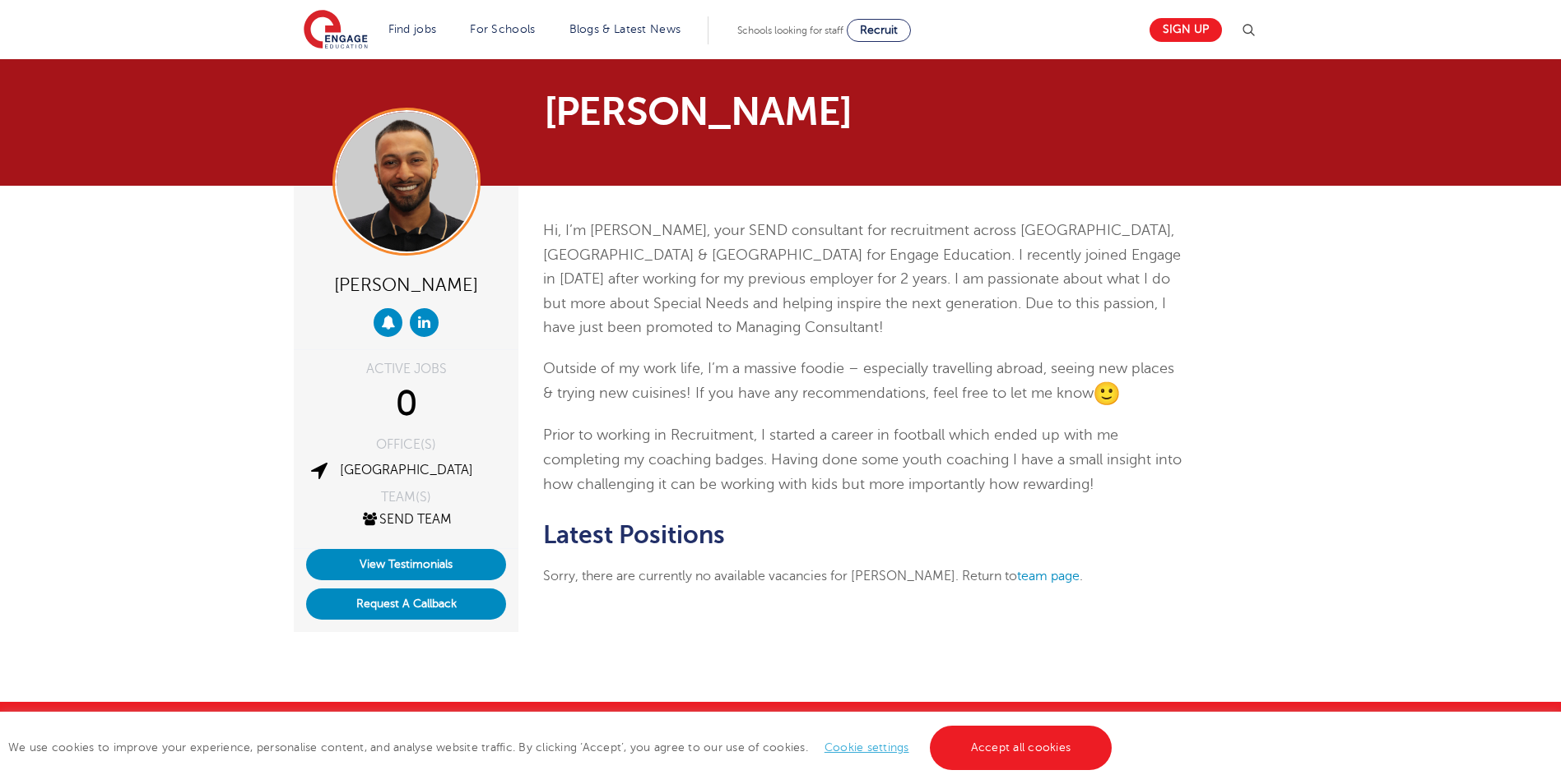
click at [747, 509] on div "Hi, I’m Parth, your SEND consultant for recruitment across West London, North W…" at bounding box center [863, 411] width 666 height 451
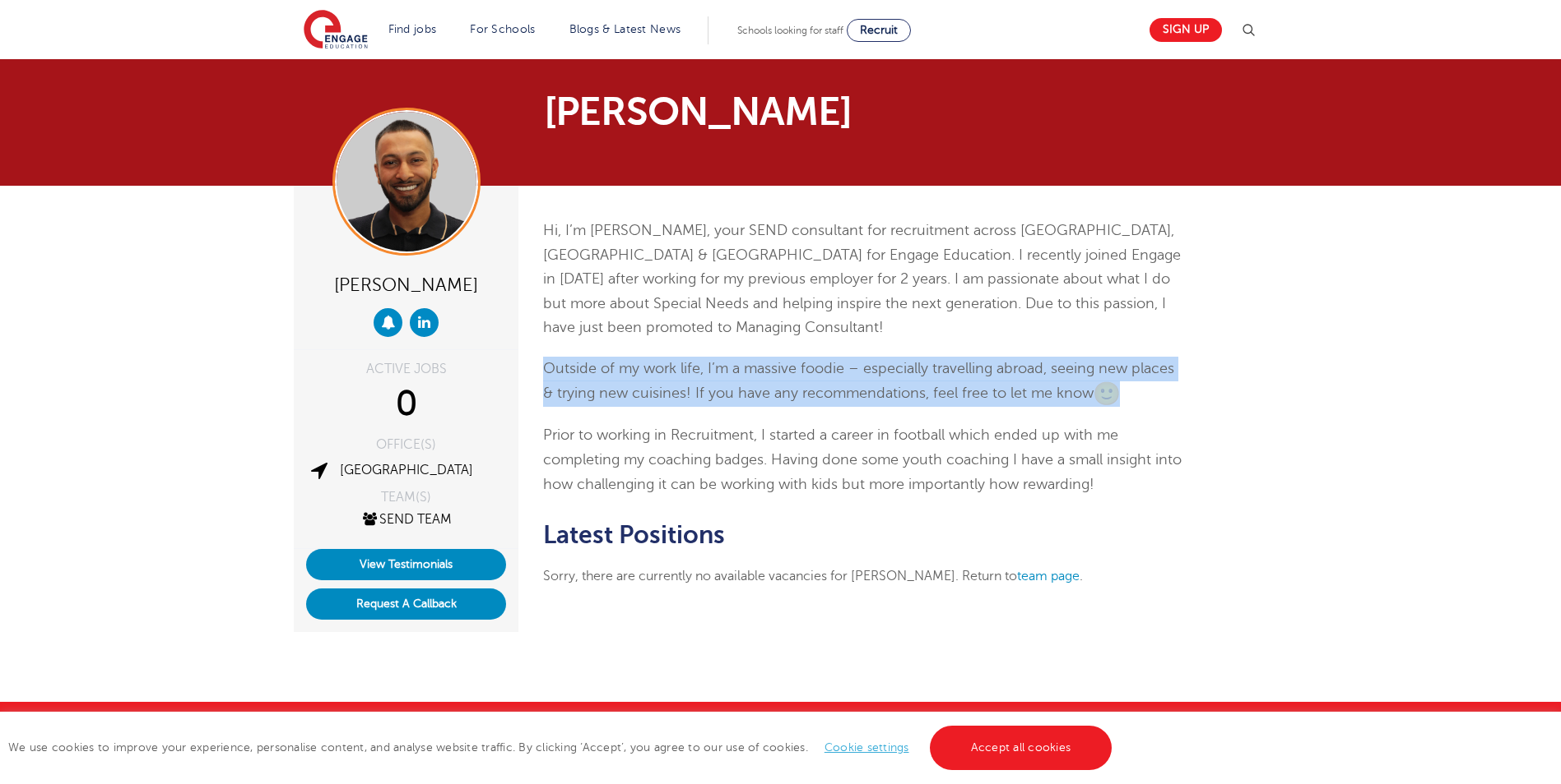
drag, startPoint x: 542, startPoint y: 365, endPoint x: 1140, endPoint y: 396, distance: 598.8
click at [1140, 396] on div "Hi, I’m Parth, your SEND consultant for recruitment across West London, North W…" at bounding box center [863, 411] width 666 height 451
click at [1140, 398] on p "Outside of my work life, I’m a massive foodie – especially travelling abroad, s…" at bounding box center [863, 382] width 641 height 51
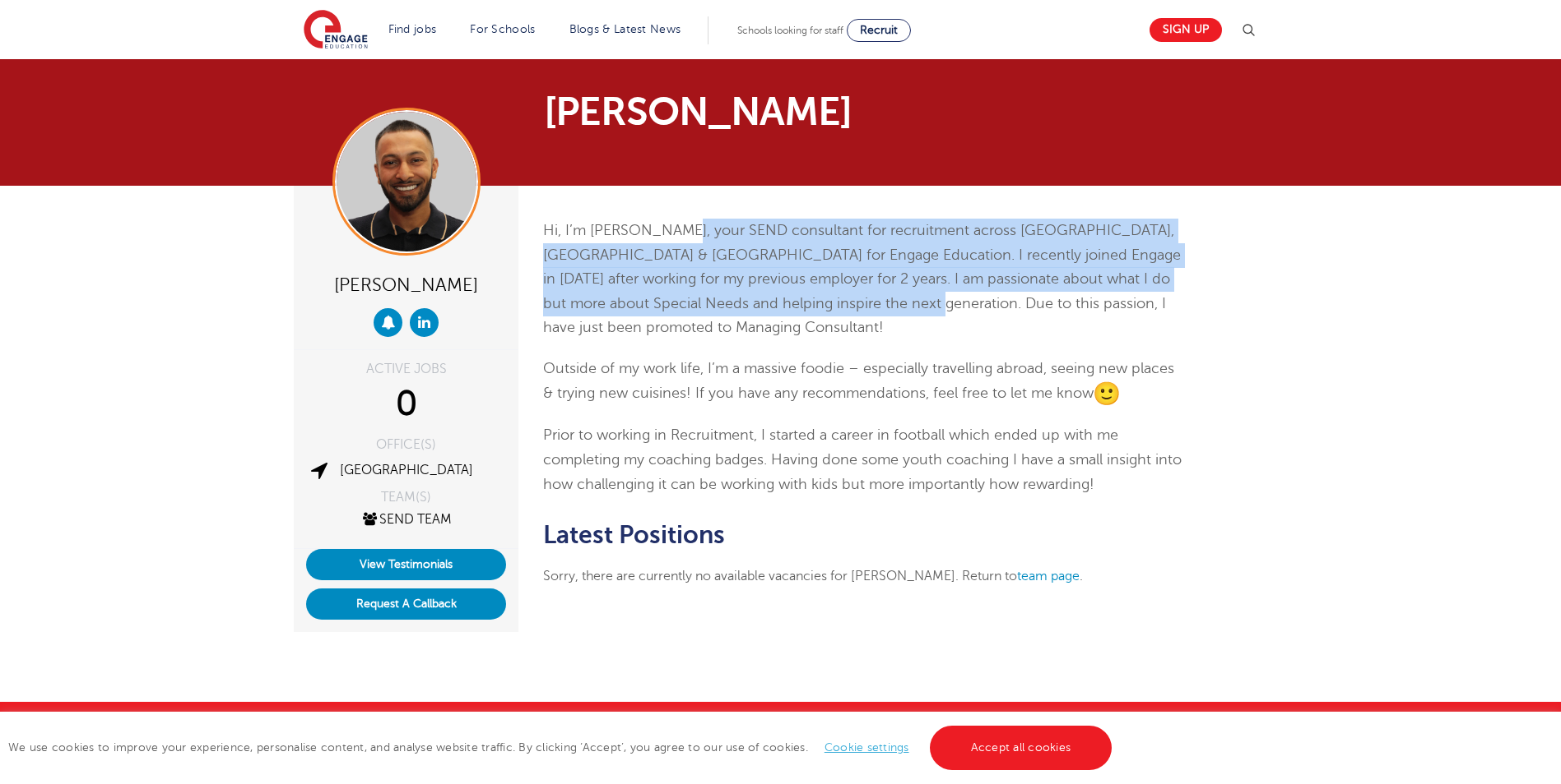
drag, startPoint x: 668, startPoint y: 220, endPoint x: 879, endPoint y: 308, distance: 228.6
click at [879, 308] on p "Hi, I’m Parth, your SEND consultant for recruitment across West London, North W…" at bounding box center [863, 280] width 641 height 121
drag, startPoint x: 879, startPoint y: 308, endPoint x: 796, endPoint y: 318, distance: 83.6
click at [879, 308] on span "Hi, I’m Parth, your SEND consultant for recruitment across West London, North W…" at bounding box center [861, 279] width 637 height 113
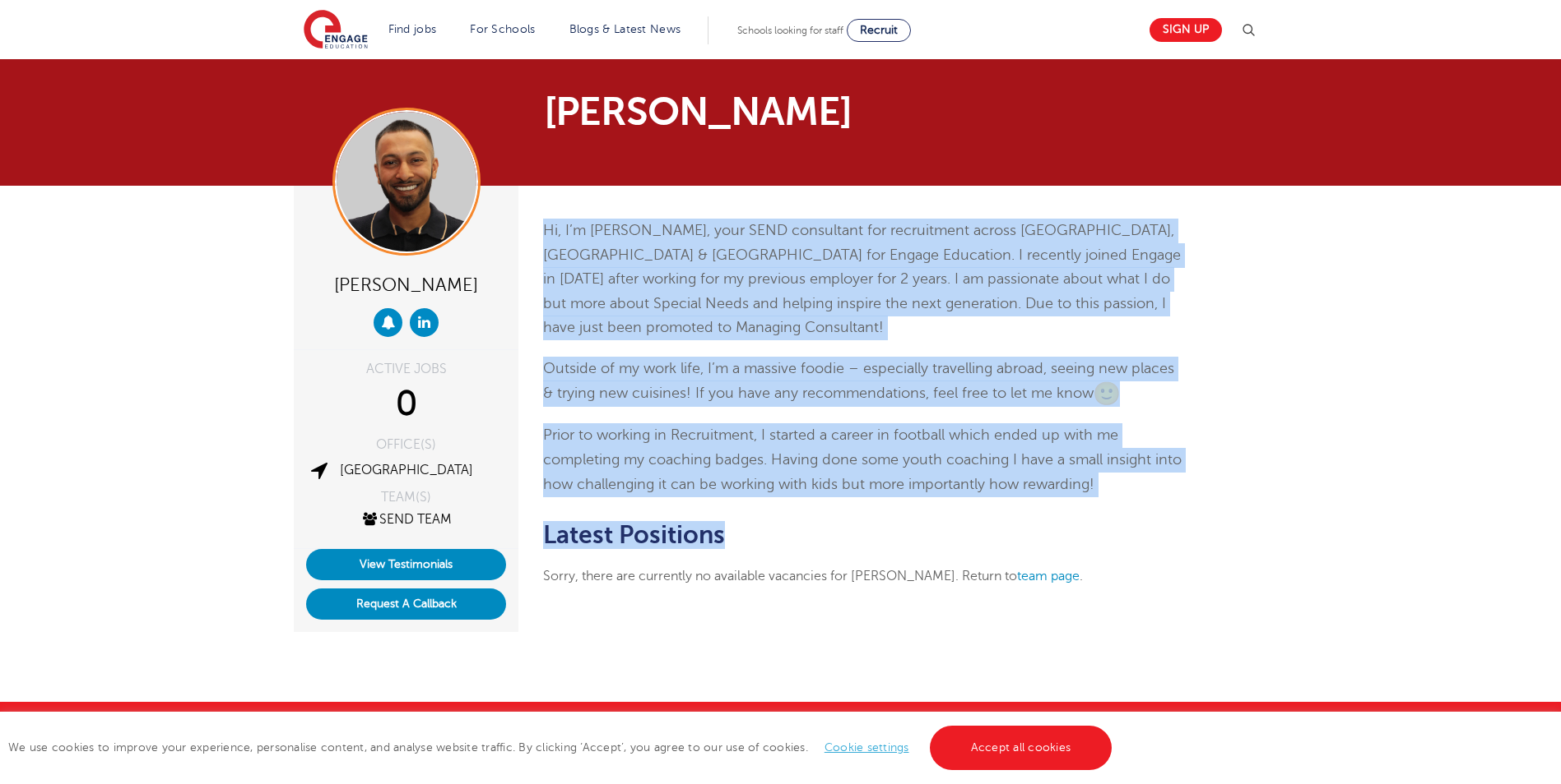
drag, startPoint x: 544, startPoint y: 234, endPoint x: 1115, endPoint y: 497, distance: 628.7
click at [1115, 497] on div "Hi, I’m Parth, your SEND consultant for recruitment across West London, North W…" at bounding box center [863, 411] width 666 height 451
click at [1113, 493] on p "Prior to working in Recruitment, I started a career in football which ended up …" at bounding box center [863, 461] width 641 height 74
drag, startPoint x: 1106, startPoint y: 485, endPoint x: 543, endPoint y: 235, distance: 616.0
click at [543, 235] on div "Hi, I’m Parth, your SEND consultant for recruitment across West London, North W…" at bounding box center [863, 357] width 641 height 278
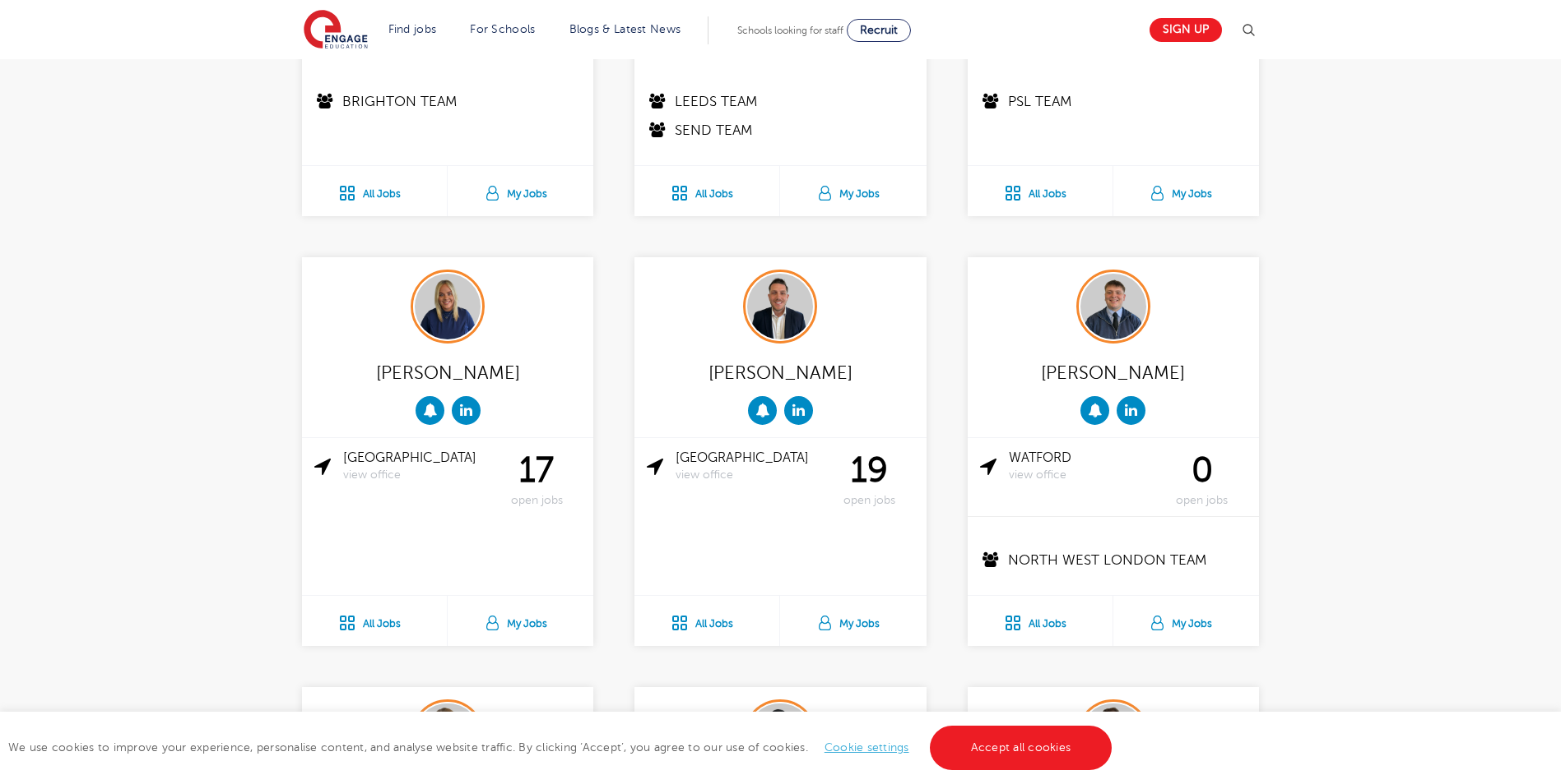
scroll to position [822, 0]
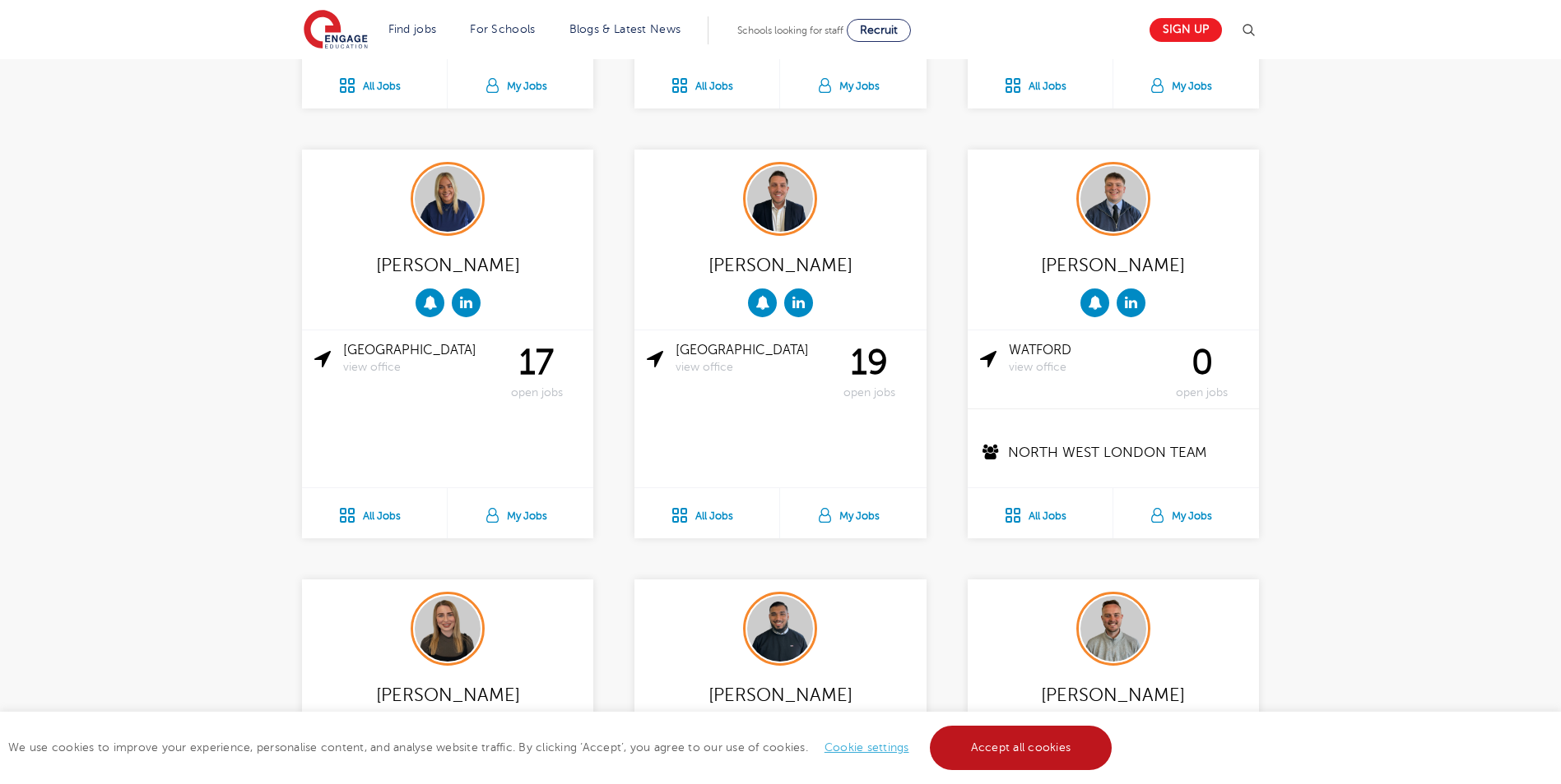
click at [946, 754] on link "Accept all cookies" at bounding box center [1020, 748] width 182 height 45
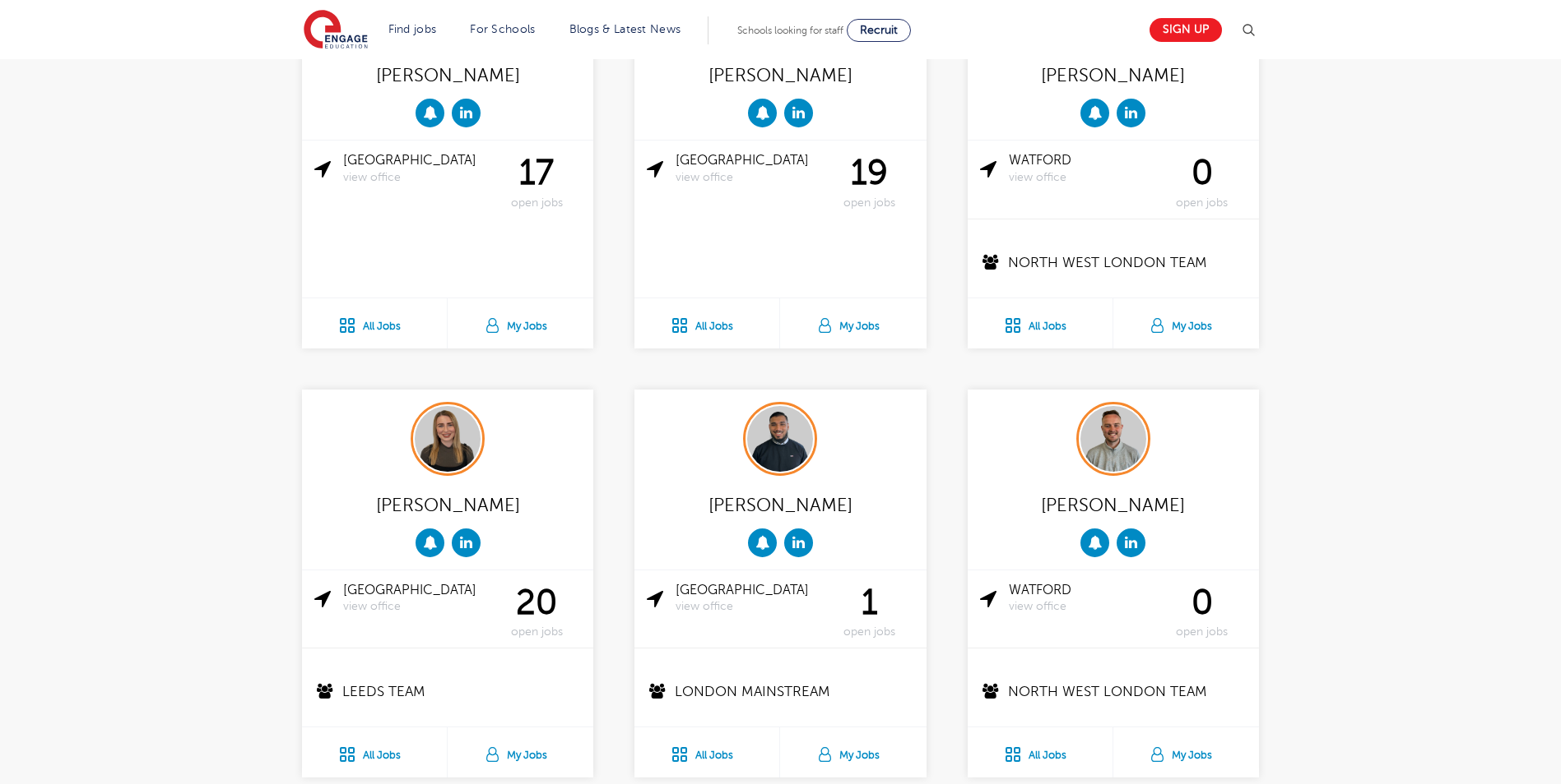
scroll to position [1151, 0]
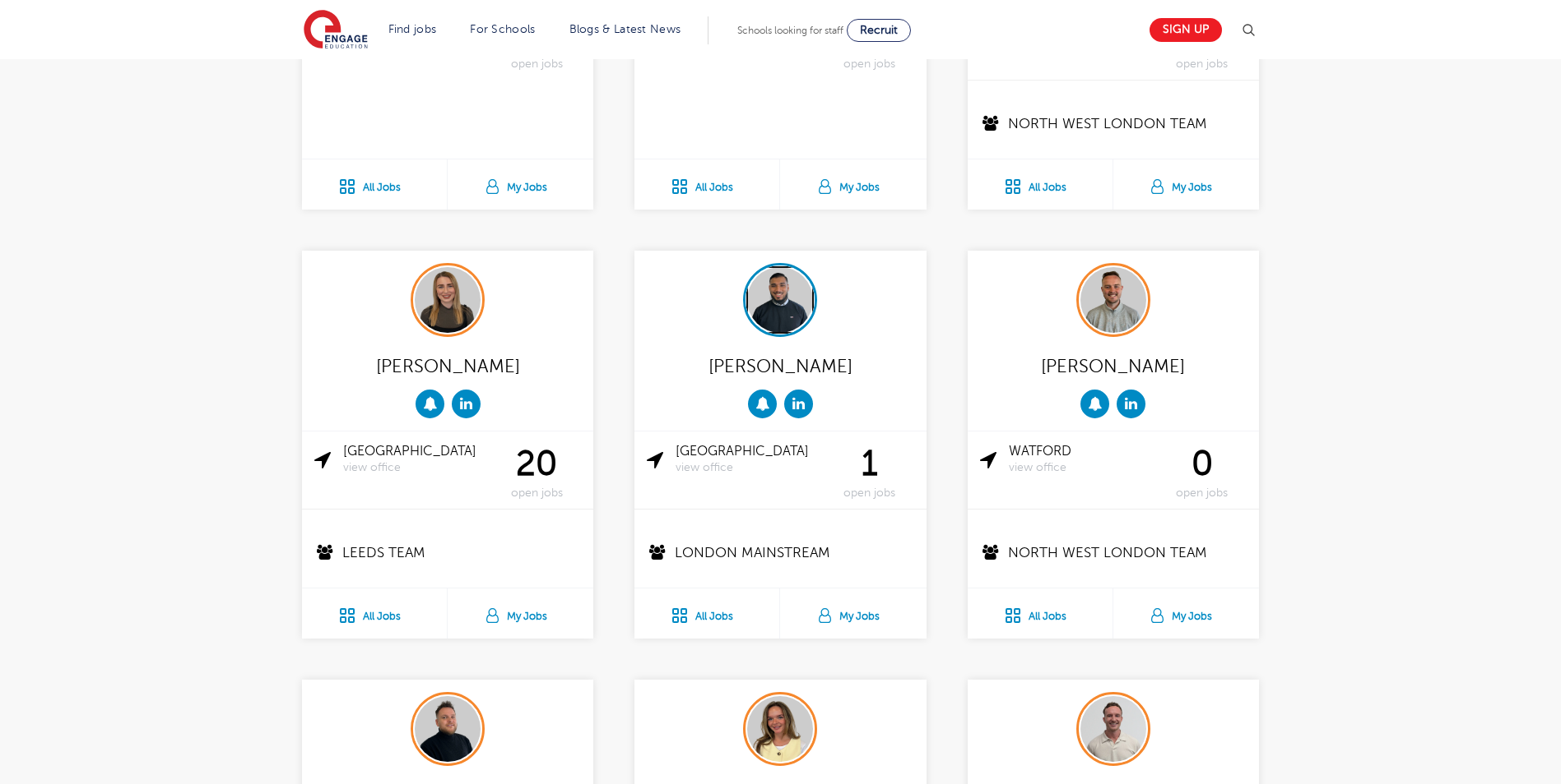
click at [776, 296] on img at bounding box center [780, 300] width 66 height 66
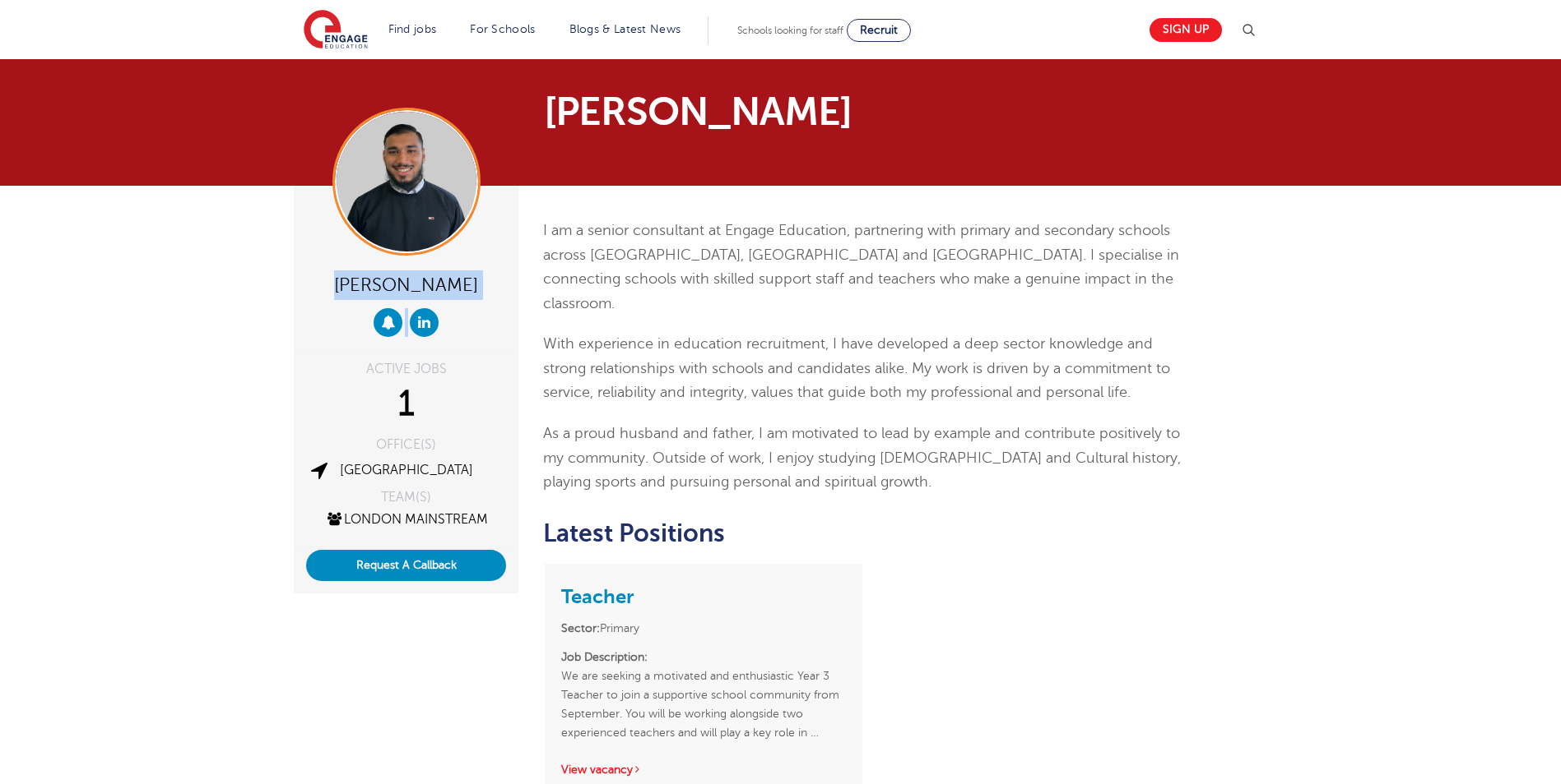
drag, startPoint x: 367, startPoint y: 364, endPoint x: 352, endPoint y: 278, distance: 87.3
click at [352, 278] on div "[PERSON_NAME] ACTIVE JOBS 1 OFFICE(S) London TEAM(S) London Mainstream Request …" at bounding box center [406, 350] width 225 height 486
click at [352, 278] on div "[PERSON_NAME]" at bounding box center [405, 284] width 200 height 32
drag, startPoint x: 356, startPoint y: 277, endPoint x: 475, endPoint y: 289, distance: 119.6
click at [475, 289] on div "[PERSON_NAME]" at bounding box center [405, 284] width 200 height 32
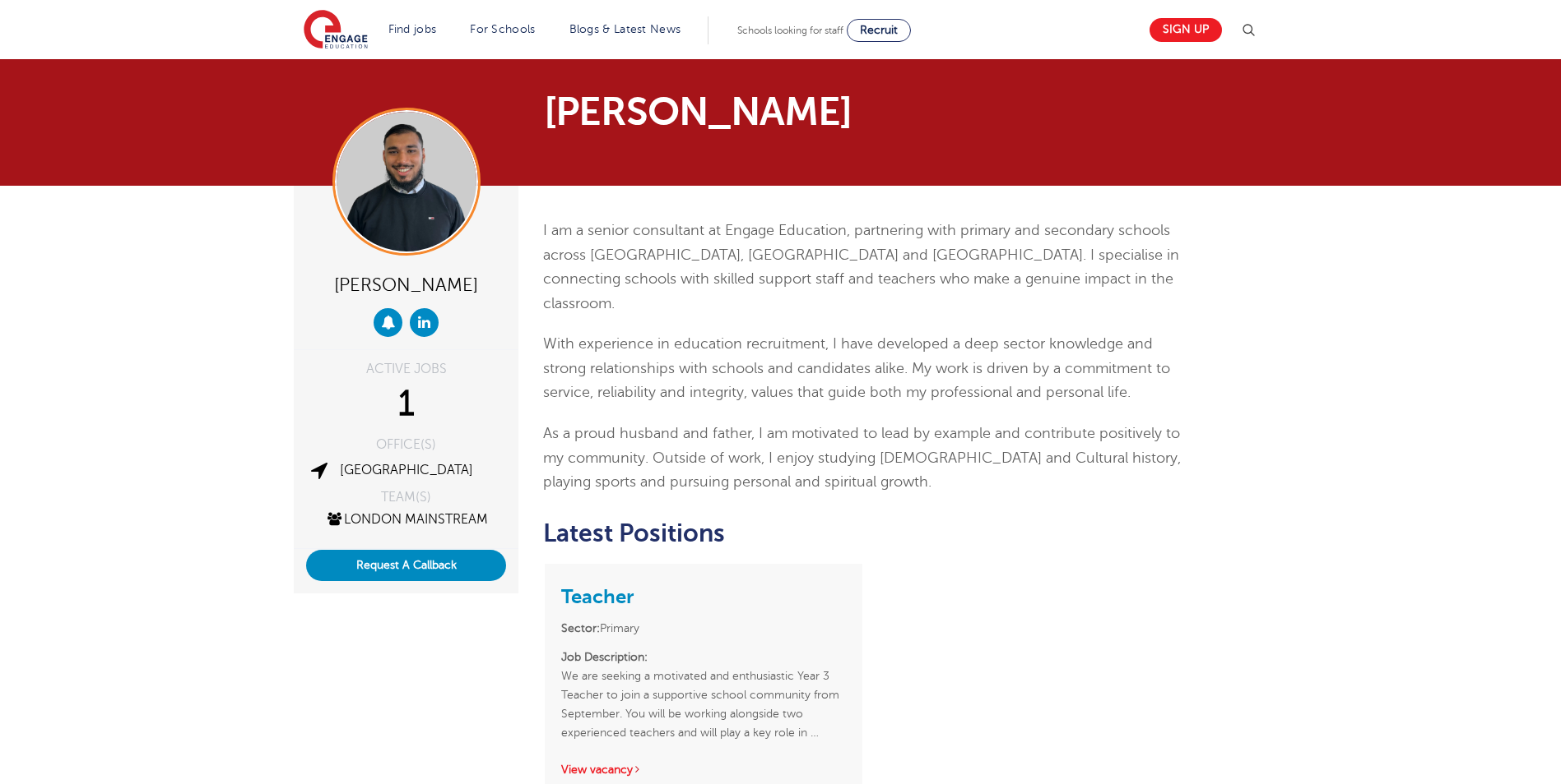
drag, startPoint x: 475, startPoint y: 289, endPoint x: 774, endPoint y: 365, distance: 308.5
click at [777, 362] on p "With experience in education recruitment, I have developed a deep sector knowle…" at bounding box center [863, 369] width 641 height 74
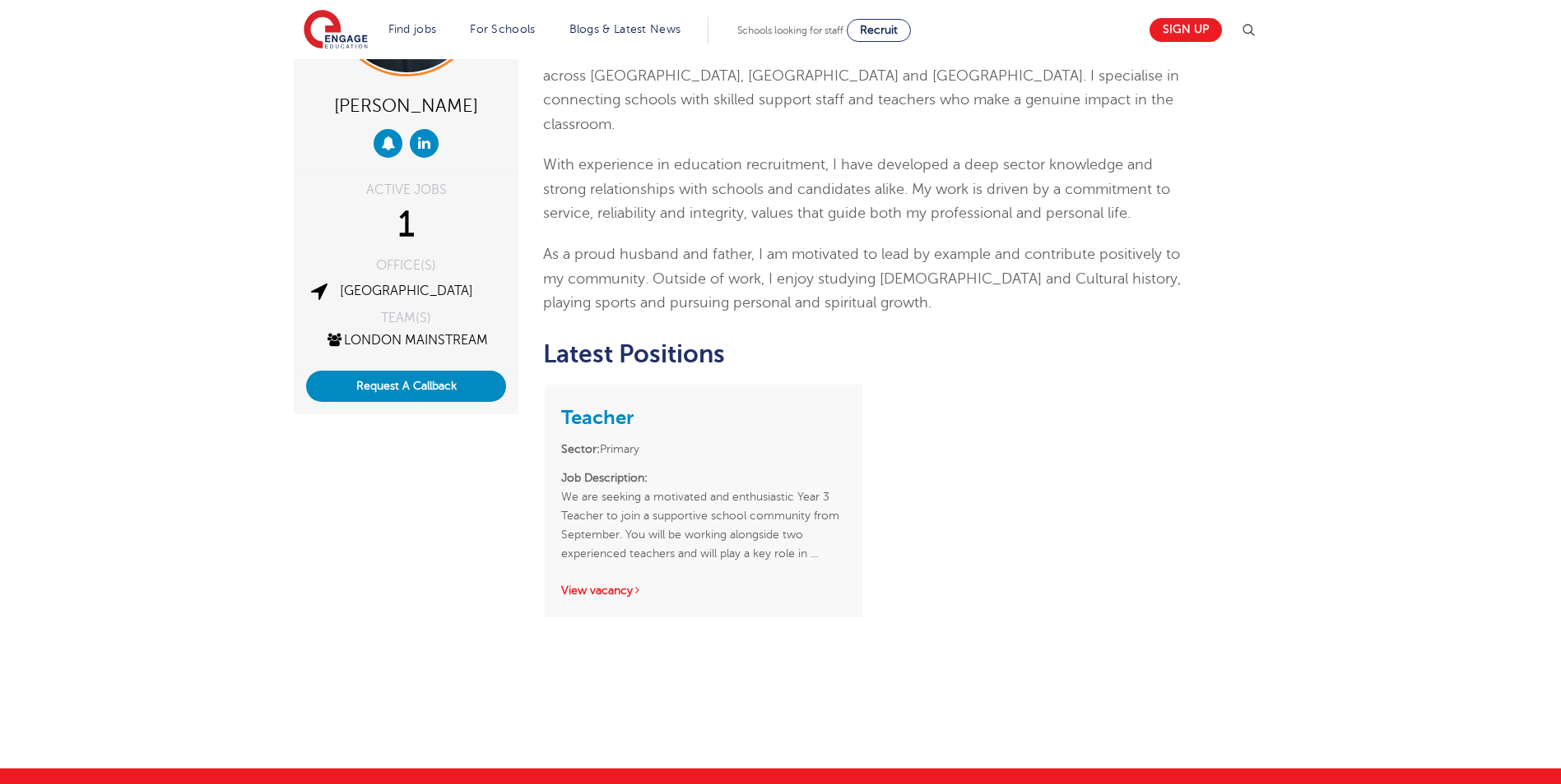
scroll to position [329, 0]
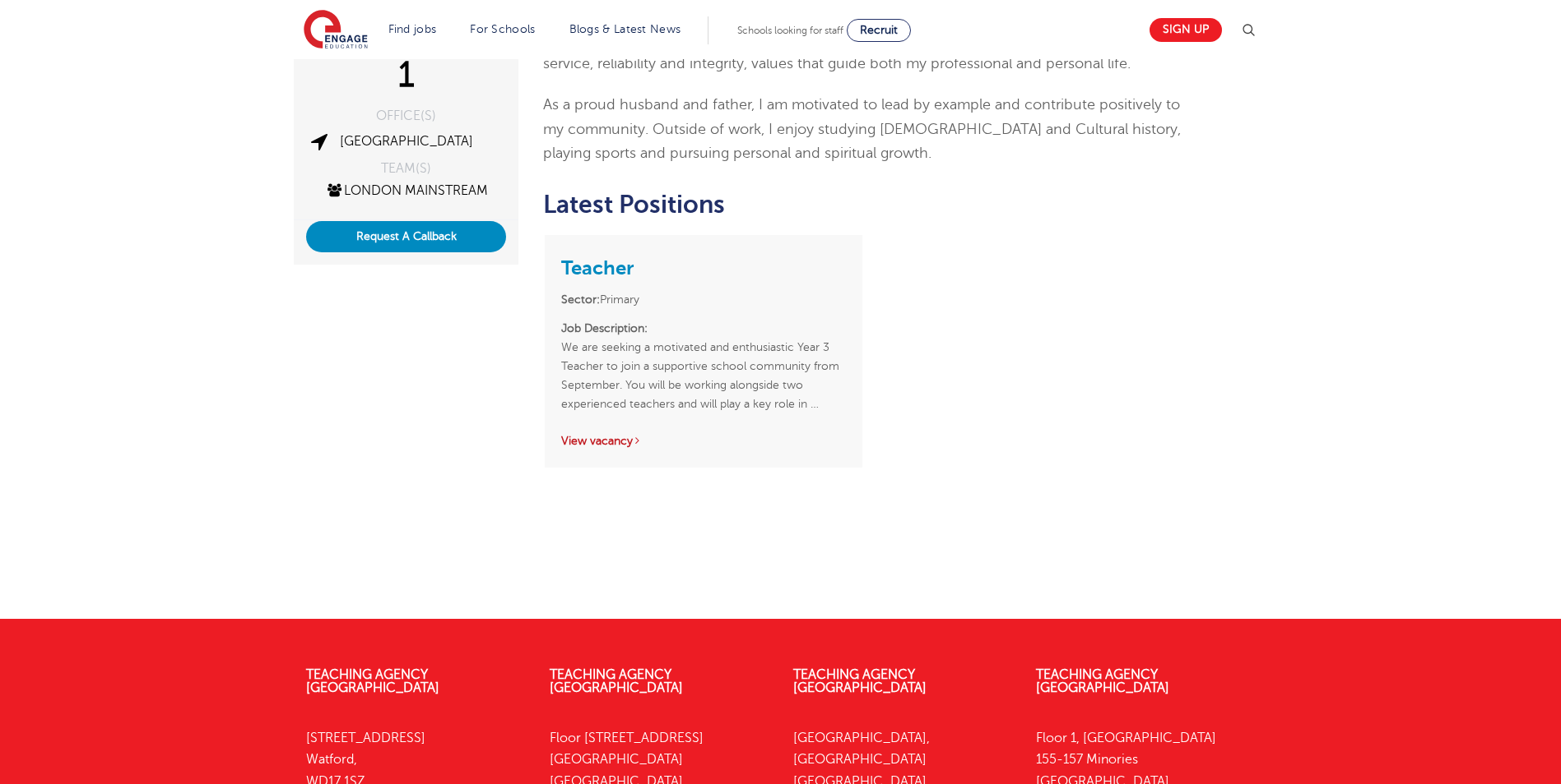
click at [613, 435] on link "View vacancy" at bounding box center [601, 441] width 81 height 12
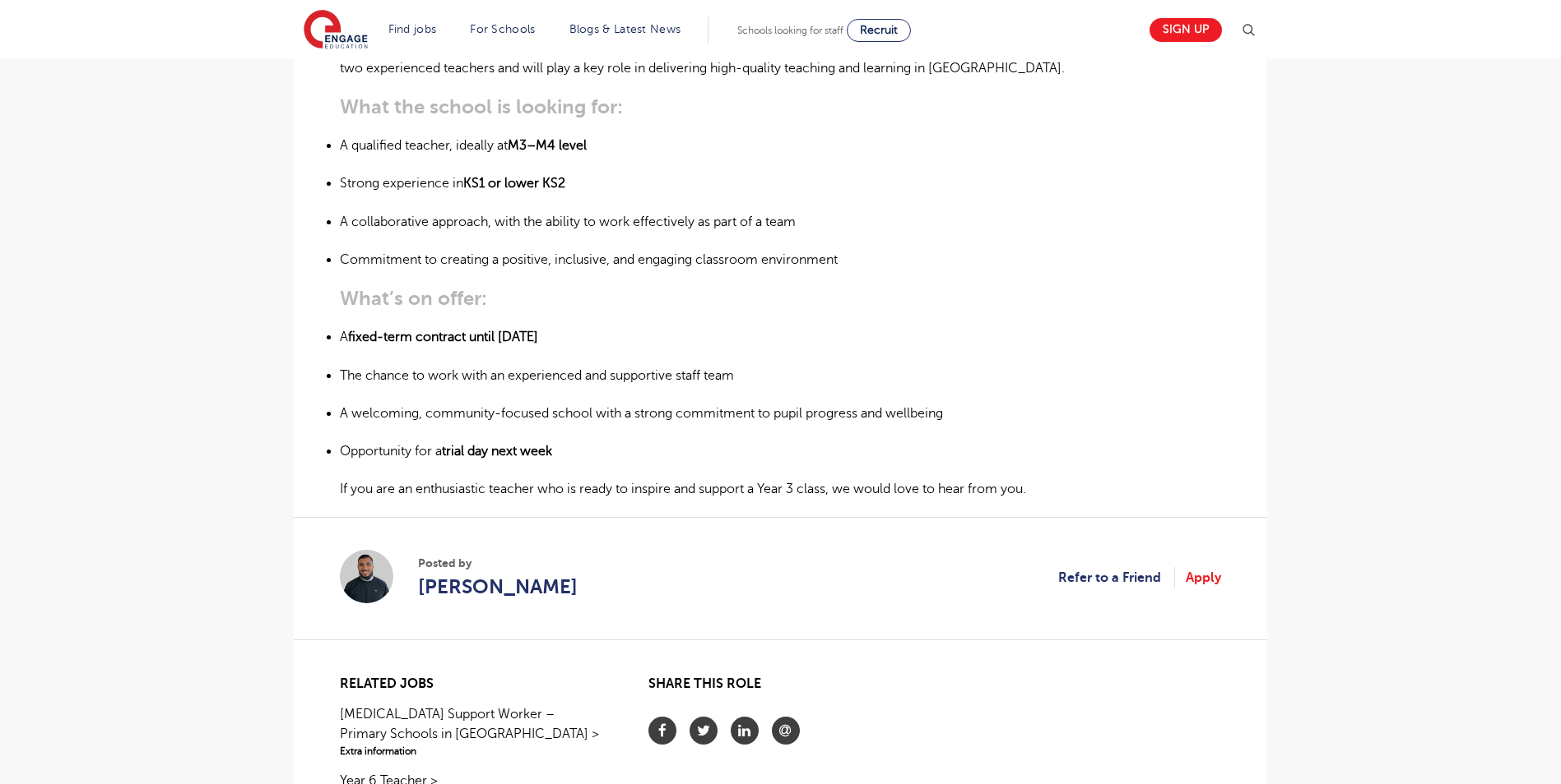
scroll to position [482, 0]
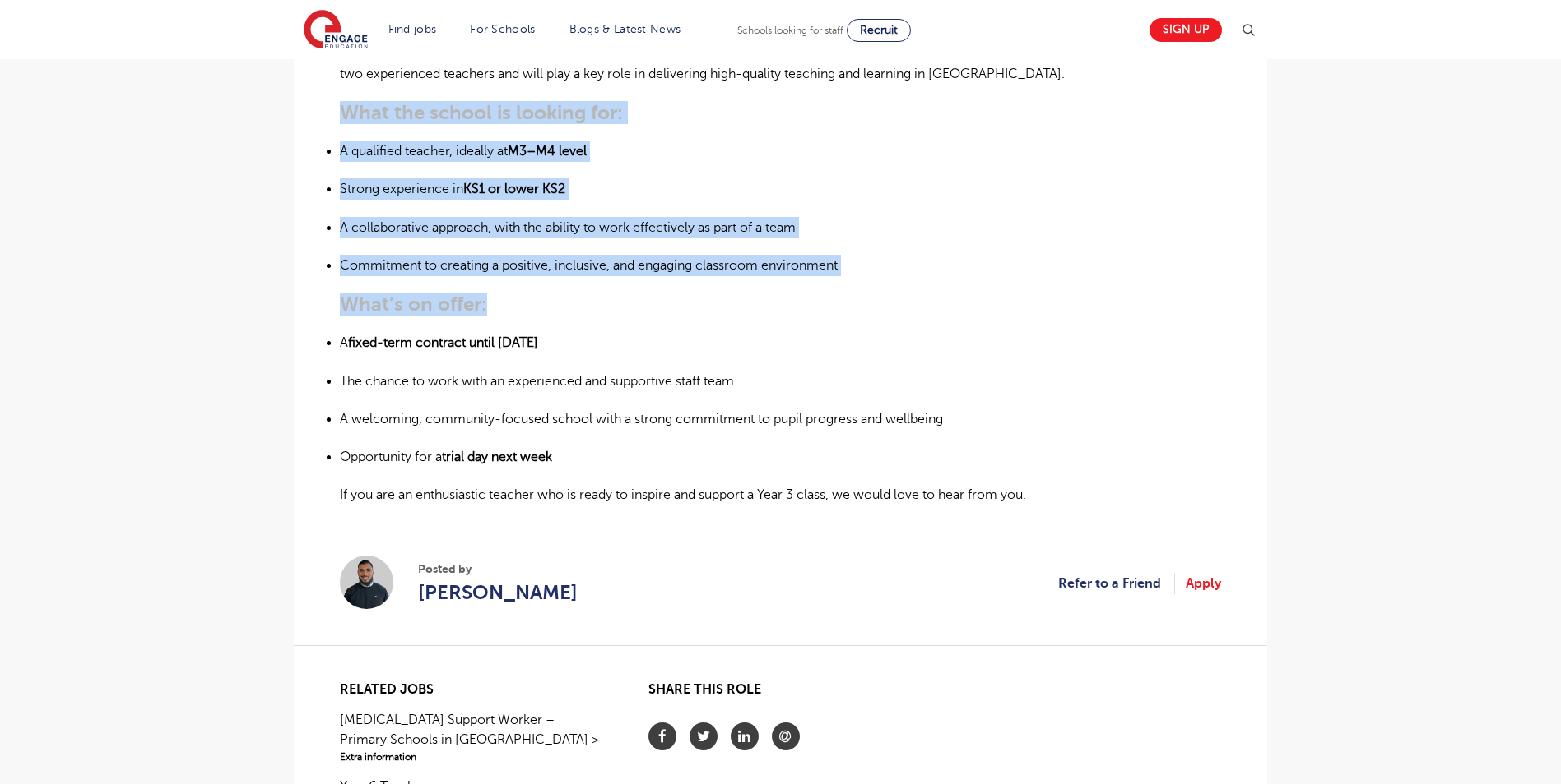
drag, startPoint x: 341, startPoint y: 109, endPoint x: 500, endPoint y: 310, distance: 256.3
click at [500, 310] on div "We are seeking a motivated and enthusiastic Year 3 Teacher to join a supportive…" at bounding box center [780, 250] width 881 height 514
click at [494, 310] on h3 "What’s on offer:" at bounding box center [780, 303] width 881 height 23
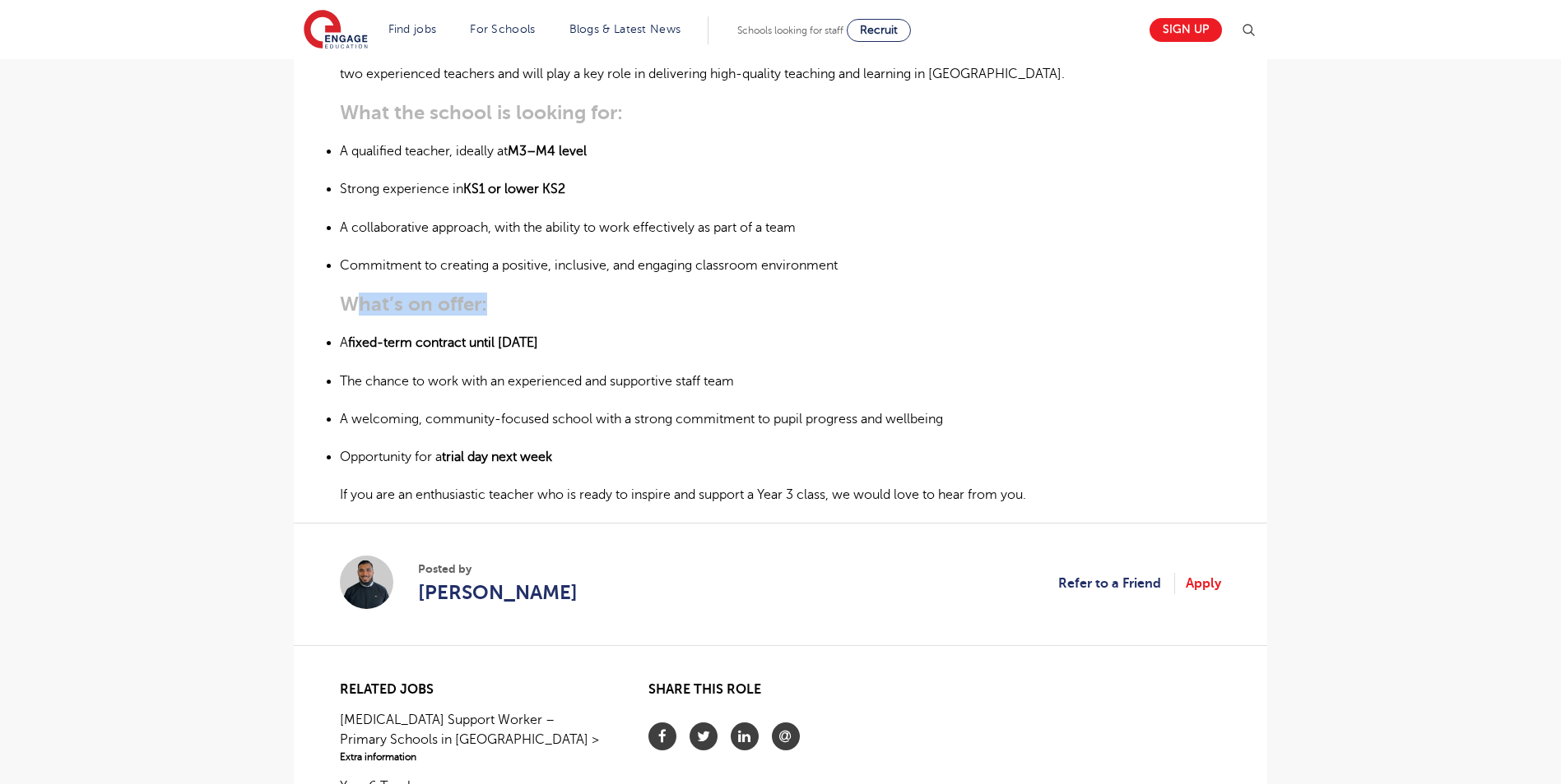
drag, startPoint x: 486, startPoint y: 310, endPoint x: 361, endPoint y: 306, distance: 125.1
click at [361, 306] on h3 "What’s on offer:" at bounding box center [780, 303] width 881 height 23
